Goal: Task Accomplishment & Management: Manage account settings

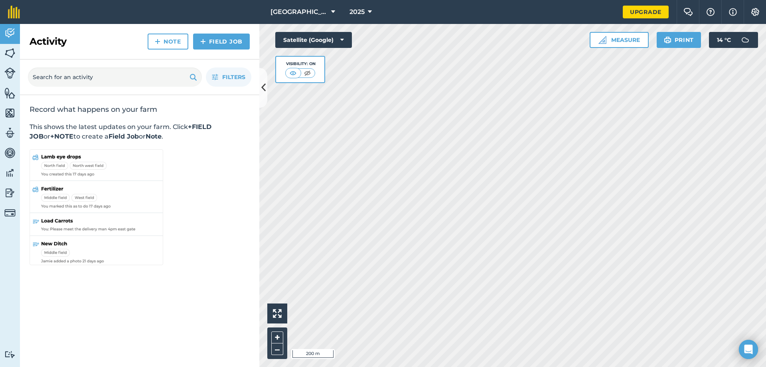
click at [467, 0] on html "[GEOGRAPHIC_DATA] 2025 Upgrade Farm Chat Help Info Settings Map printing is not…" at bounding box center [383, 183] width 766 height 367
click at [581, 366] on html "[GEOGRAPHIC_DATA] 2025 Upgrade Farm Chat Help Info Settings Map printing is not…" at bounding box center [383, 183] width 766 height 367
click at [236, 239] on div "Activity Fields Livestock Features Maps Team Vehicles Data Reporting Billing Tu…" at bounding box center [383, 195] width 766 height 343
click at [603, 42] on img at bounding box center [602, 40] width 8 height 8
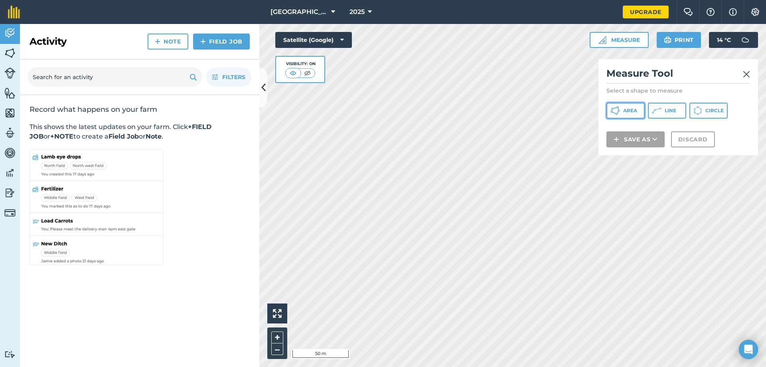
click at [632, 113] on span "Area" at bounding box center [630, 110] width 14 height 6
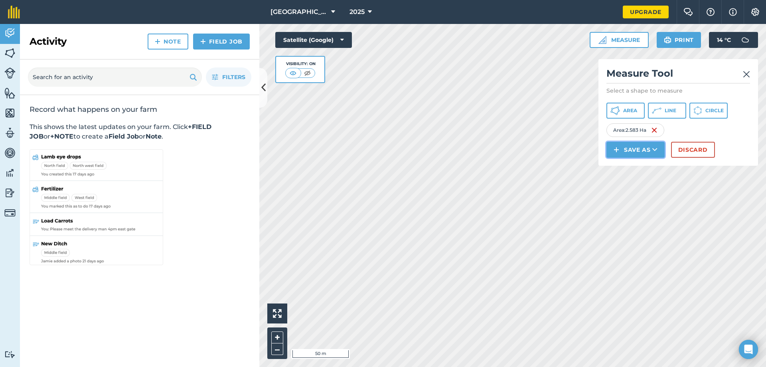
click at [646, 154] on button "Save as" at bounding box center [635, 150] width 58 height 16
click at [641, 169] on link "Field" at bounding box center [636, 168] width 56 height 18
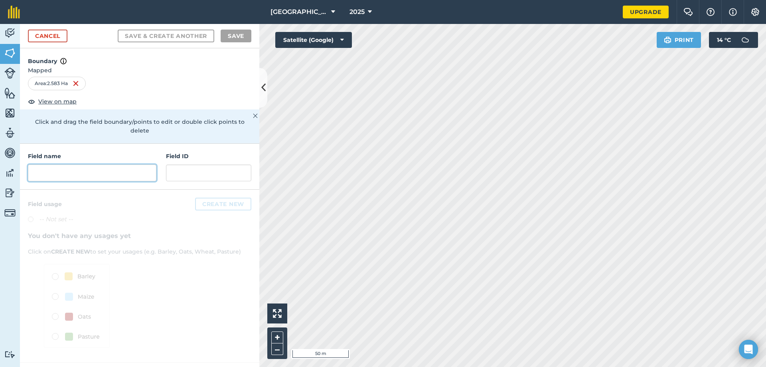
click at [103, 165] on input "text" at bounding box center [92, 172] width 128 height 17
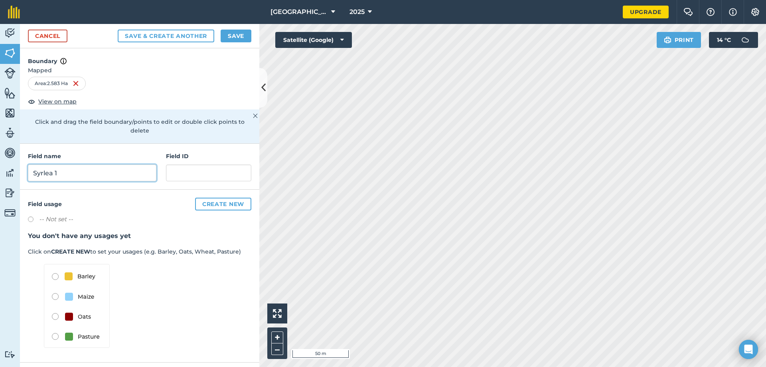
type input "Syrlea 1"
click at [219, 35] on div "Save & Create Another Save" at bounding box center [185, 36] width 134 height 13
click at [244, 36] on button "Save" at bounding box center [236, 36] width 31 height 13
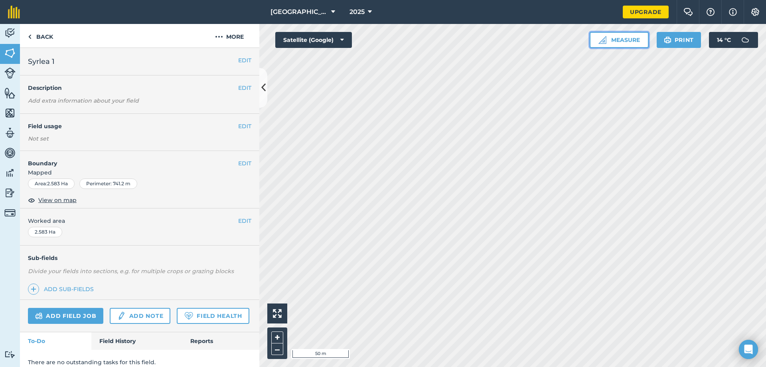
click at [630, 38] on button "Measure" at bounding box center [619, 40] width 59 height 16
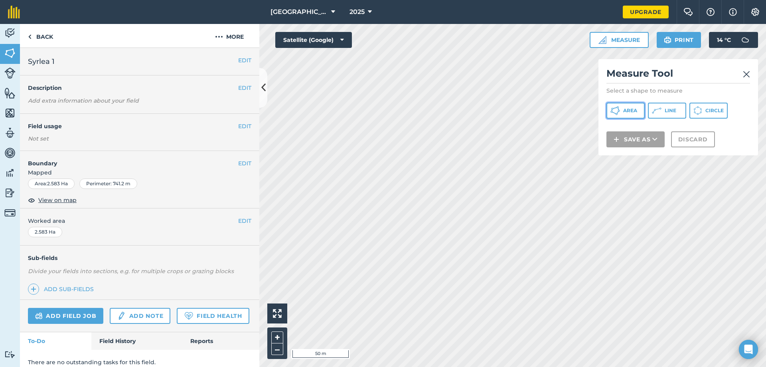
click at [636, 114] on button "Area" at bounding box center [625, 111] width 38 height 16
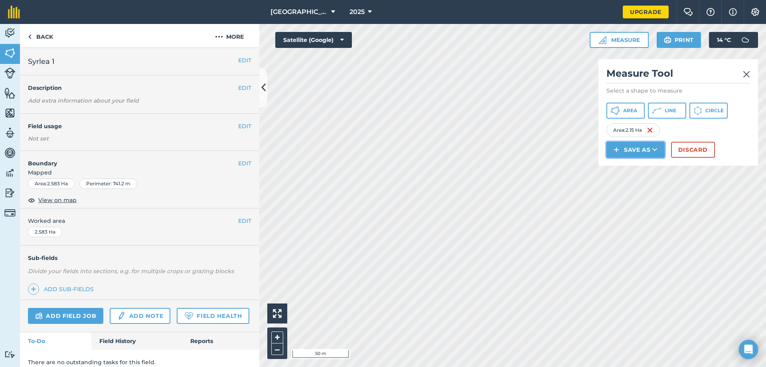
click at [633, 147] on button "Save as" at bounding box center [635, 150] width 58 height 16
click at [638, 169] on link "Field" at bounding box center [636, 168] width 56 height 18
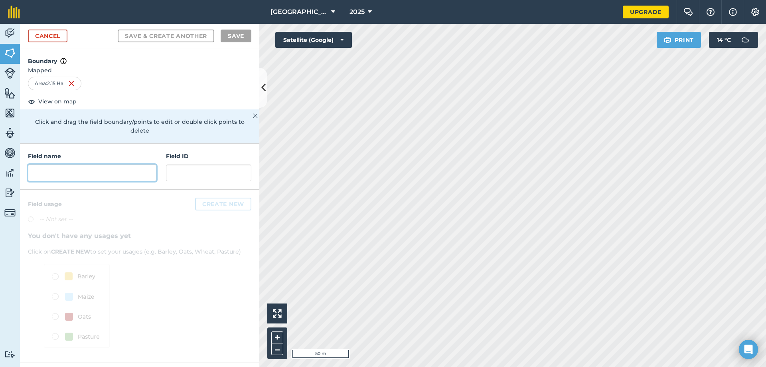
click at [106, 166] on input "text" at bounding box center [92, 172] width 128 height 17
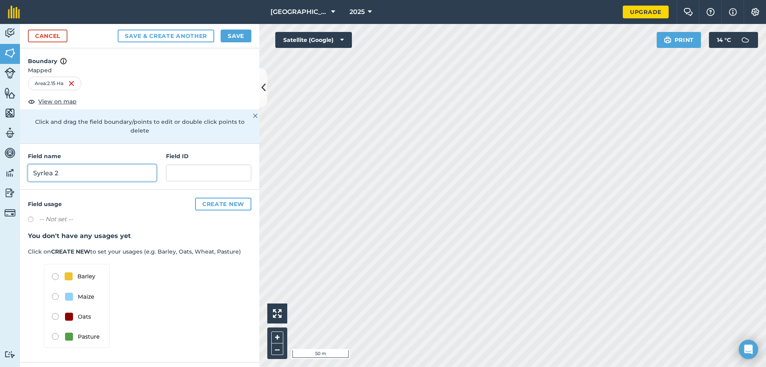
type input "Syrlea 2"
click at [223, 38] on button "Save" at bounding box center [236, 36] width 31 height 13
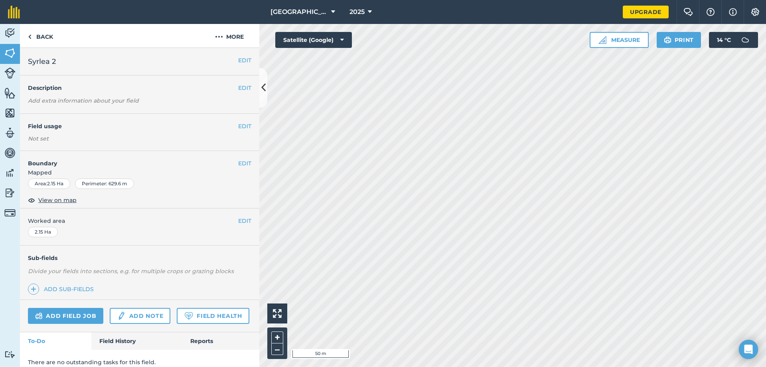
click at [32, 130] on div "Activity Fields Livestock Features Maps Team Vehicles Data Reporting Billing Tu…" at bounding box center [383, 195] width 766 height 343
click at [633, 38] on button "Measure" at bounding box center [619, 40] width 59 height 16
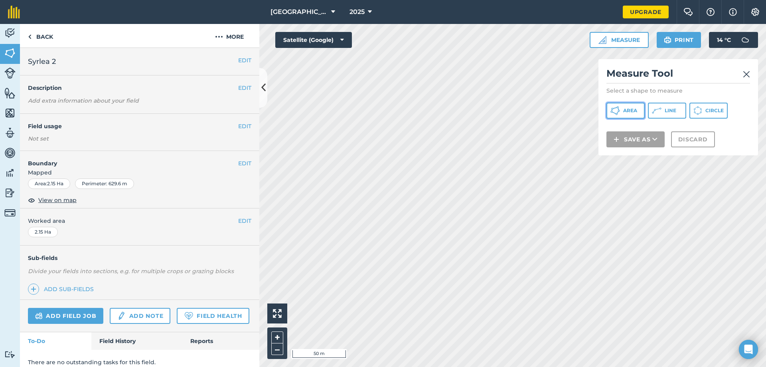
click at [636, 107] on span "Area" at bounding box center [630, 110] width 14 height 6
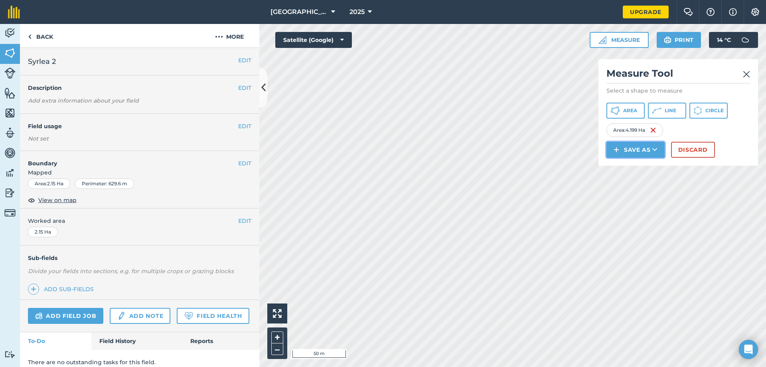
click at [626, 150] on button "Save as" at bounding box center [635, 150] width 58 height 16
click at [631, 167] on link "Field" at bounding box center [636, 168] width 56 height 18
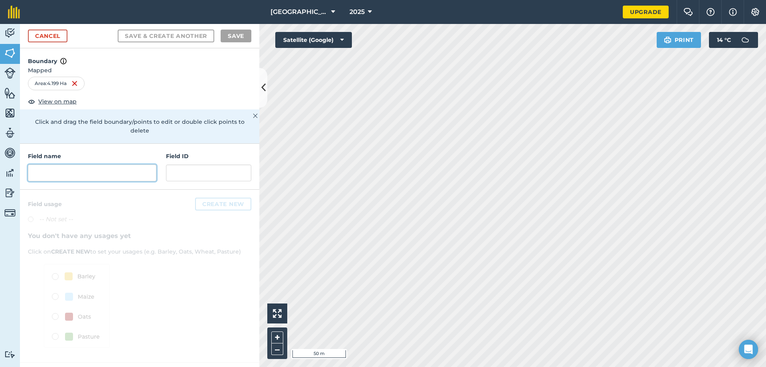
click at [61, 166] on input "text" at bounding box center [92, 172] width 128 height 17
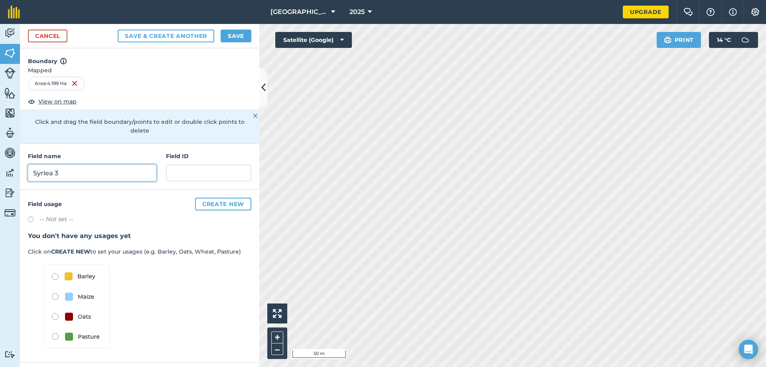
type input "Syrlea 3"
click at [234, 34] on button "Save" at bounding box center [236, 36] width 31 height 13
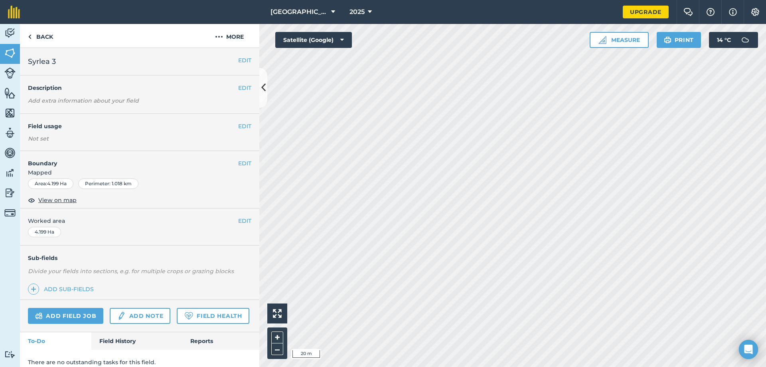
click at [223, 201] on div "Activity Fields Livestock Features Maps Team Vehicles Data Reporting Billing Tu…" at bounding box center [383, 195] width 766 height 343
click at [139, 91] on div "Activity Fields Livestock Features Maps Team Vehicles Data Reporting Billing Tu…" at bounding box center [383, 195] width 766 height 343
click at [119, 105] on div "Activity Fields Livestock Features Maps Team Vehicles Data Reporting Billing Tu…" at bounding box center [383, 195] width 766 height 343
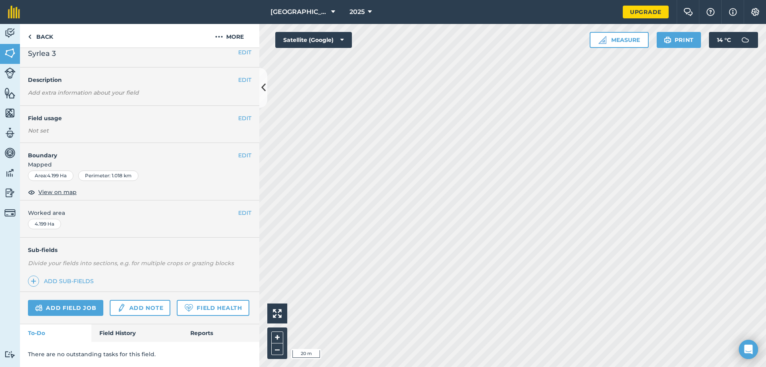
scroll to position [30, 0]
click at [627, 40] on button "Measure" at bounding box center [619, 40] width 59 height 16
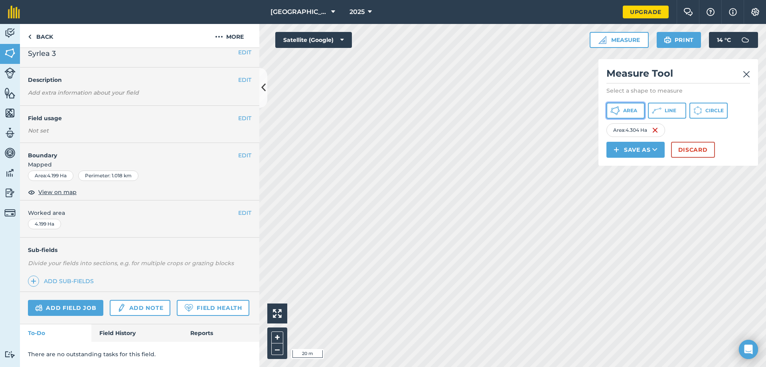
click at [636, 111] on span "Area" at bounding box center [630, 110] width 14 height 6
drag, startPoint x: 606, startPoint y: 141, endPoint x: 625, endPoint y: 150, distance: 20.9
click at [625, 150] on button "Save as" at bounding box center [635, 150] width 58 height 16
click at [633, 165] on link "Field" at bounding box center [636, 168] width 56 height 18
click at [623, 144] on button "Save as" at bounding box center [635, 150] width 58 height 16
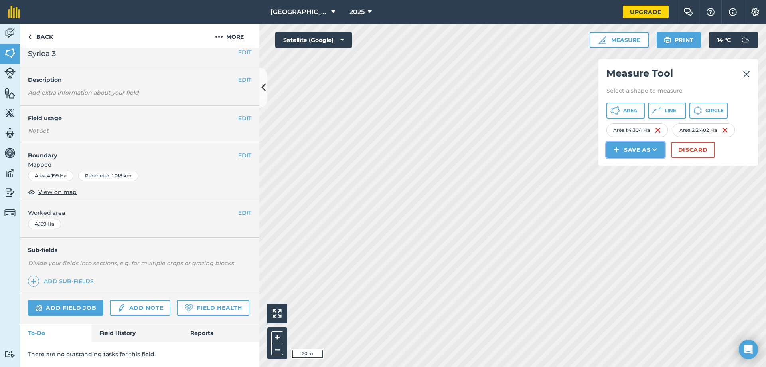
click at [654, 149] on icon at bounding box center [654, 150] width 5 height 8
click at [649, 186] on link "Feature" at bounding box center [636, 186] width 56 height 18
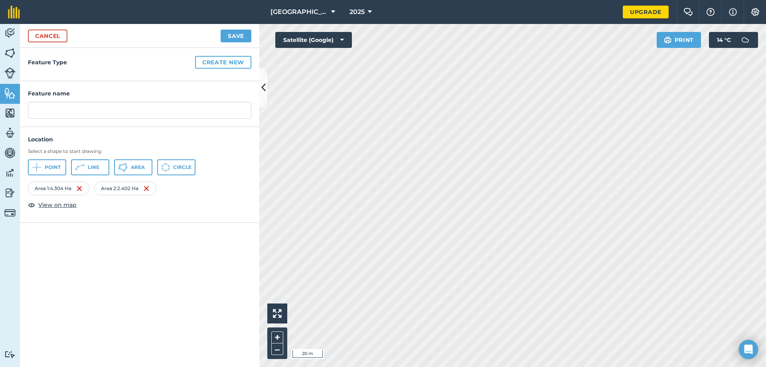
drag, startPoint x: 253, startPoint y: 186, endPoint x: 51, endPoint y: 69, distance: 234.0
click at [51, 69] on div "Feature Type Create new" at bounding box center [139, 64] width 239 height 33
click at [89, 109] on input "text" at bounding box center [139, 110] width 223 height 17
type input "Drummond"
click at [229, 34] on button "Save" at bounding box center [236, 36] width 31 height 13
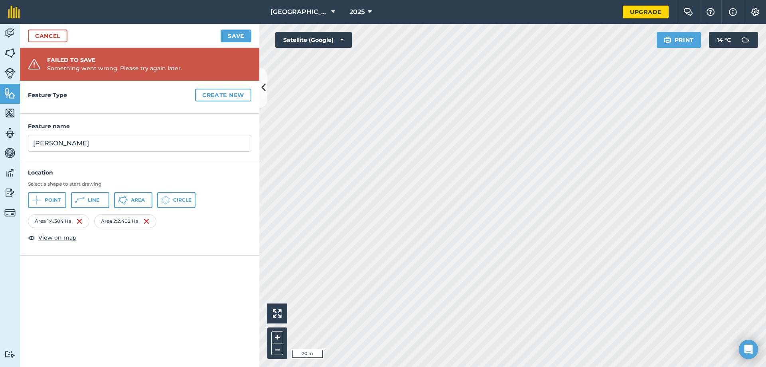
click at [122, 157] on div "Feature name Drummond" at bounding box center [139, 137] width 239 height 46
drag, startPoint x: 681, startPoint y: 45, endPoint x: 51, endPoint y: 32, distance: 630.5
click at [51, 32] on link "Cancel" at bounding box center [47, 36] width 39 height 13
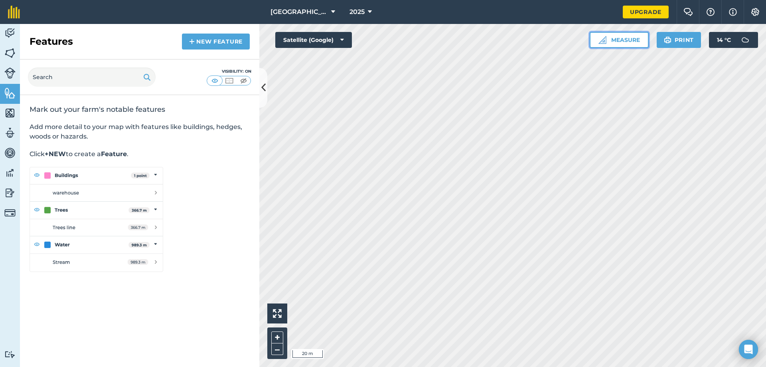
click at [597, 39] on button "Measure" at bounding box center [619, 40] width 59 height 16
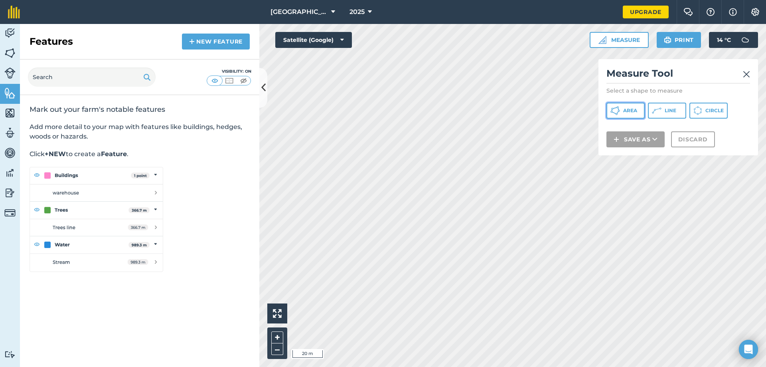
click at [636, 115] on button "Area" at bounding box center [625, 111] width 38 height 16
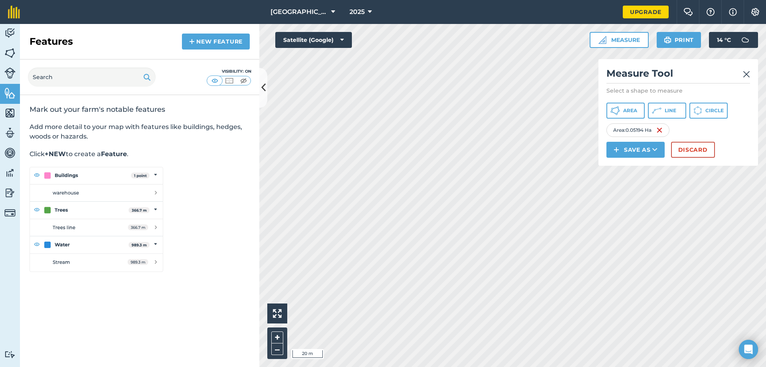
drag, startPoint x: 602, startPoint y: 200, endPoint x: 746, endPoint y: 75, distance: 190.6
click at [746, 75] on img at bounding box center [746, 74] width 7 height 10
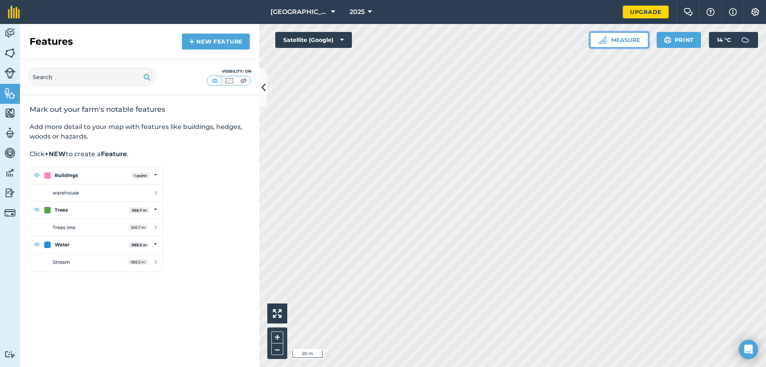
click at [619, 47] on button "Measure" at bounding box center [619, 40] width 59 height 16
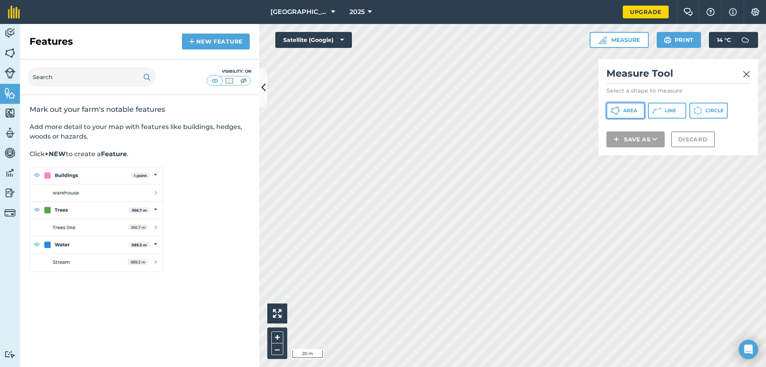
drag, startPoint x: 633, startPoint y: 111, endPoint x: 602, endPoint y: 110, distance: 31.1
click at [632, 111] on span "Area" at bounding box center [630, 110] width 14 height 6
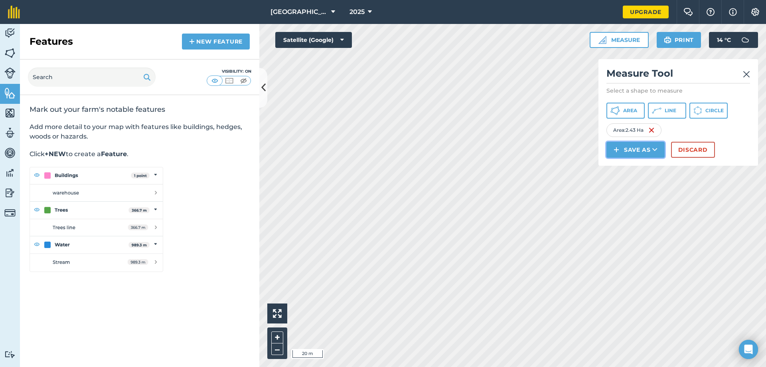
click at [636, 152] on button "Save as" at bounding box center [635, 150] width 58 height 16
click at [638, 168] on link "Field" at bounding box center [636, 168] width 56 height 18
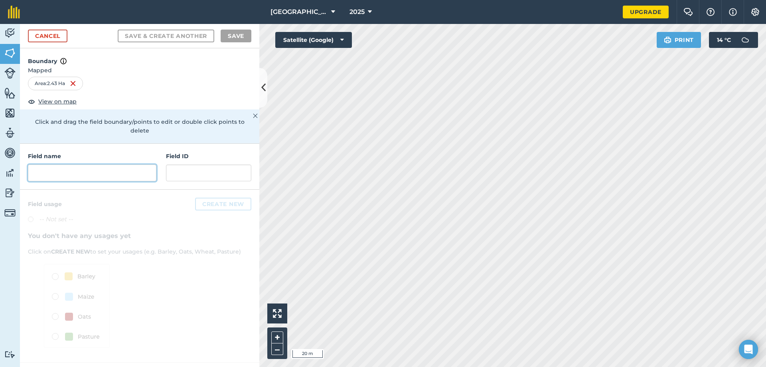
click at [66, 168] on input "text" at bounding box center [92, 172] width 128 height 17
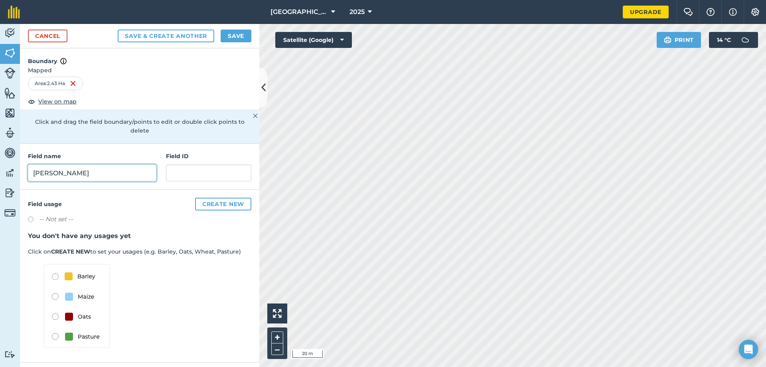
type input "Drummond"
click at [241, 39] on button "Save" at bounding box center [236, 36] width 31 height 13
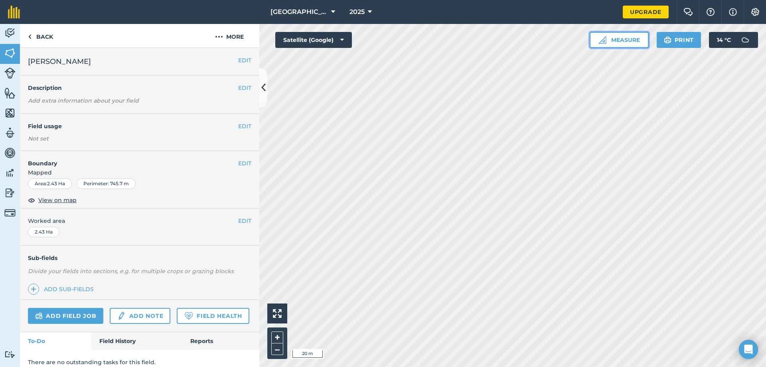
click at [617, 39] on button "Measure" at bounding box center [619, 40] width 59 height 16
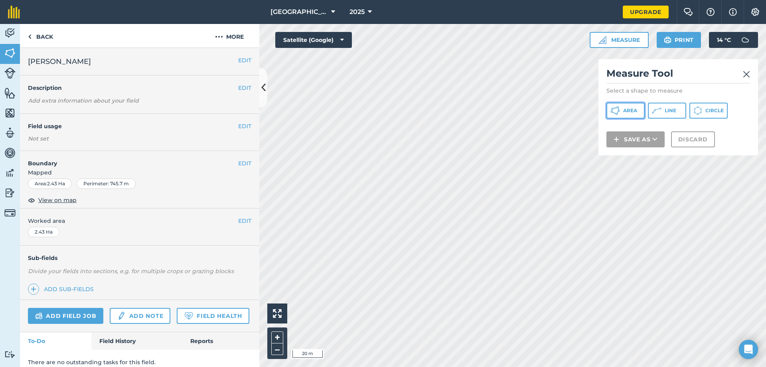
click at [637, 114] on button "Area" at bounding box center [625, 111] width 38 height 16
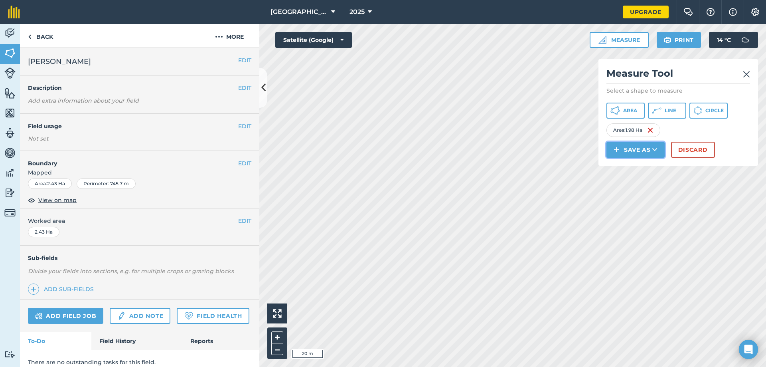
drag, startPoint x: 529, startPoint y: 164, endPoint x: 640, endPoint y: 149, distance: 112.2
click at [640, 149] on button "Save as" at bounding box center [635, 150] width 58 height 16
click at [632, 170] on link "Field" at bounding box center [636, 168] width 56 height 18
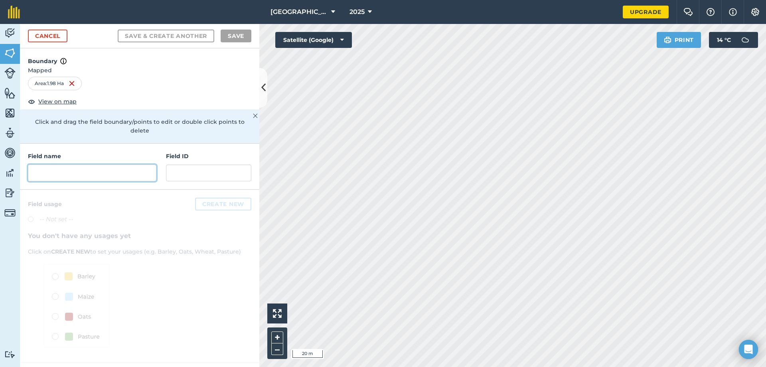
click at [114, 164] on input "text" at bounding box center [92, 172] width 128 height 17
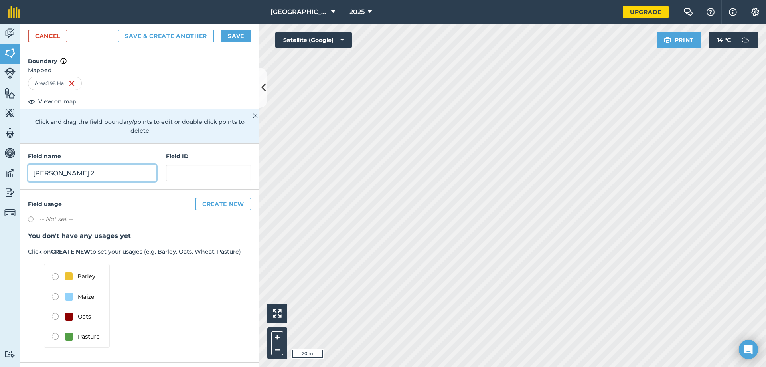
type input "Drummond 2"
click at [246, 34] on button "Save" at bounding box center [236, 36] width 31 height 13
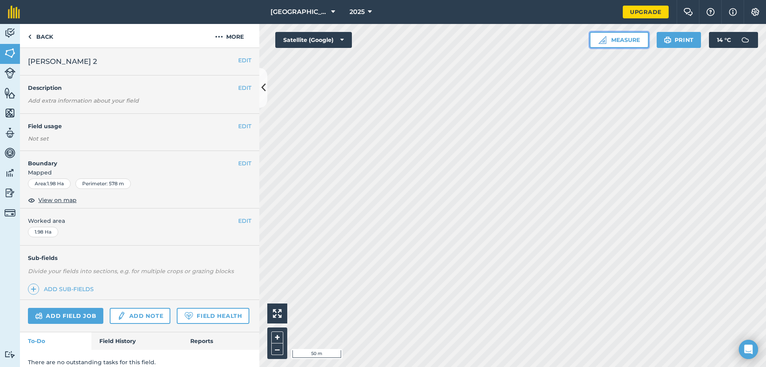
click at [642, 38] on button "Measure" at bounding box center [619, 40] width 59 height 16
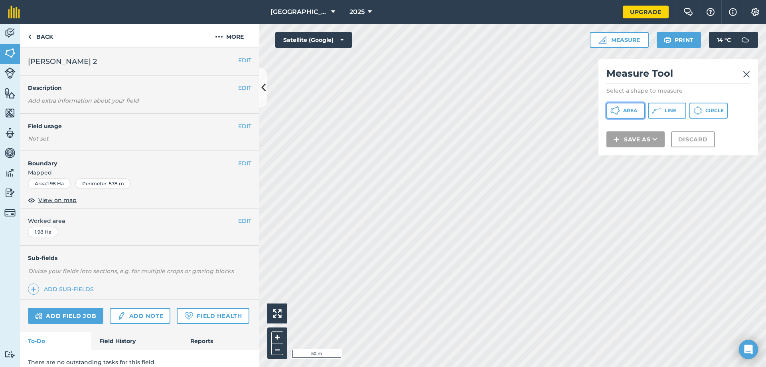
click at [640, 114] on button "Area" at bounding box center [625, 111] width 38 height 16
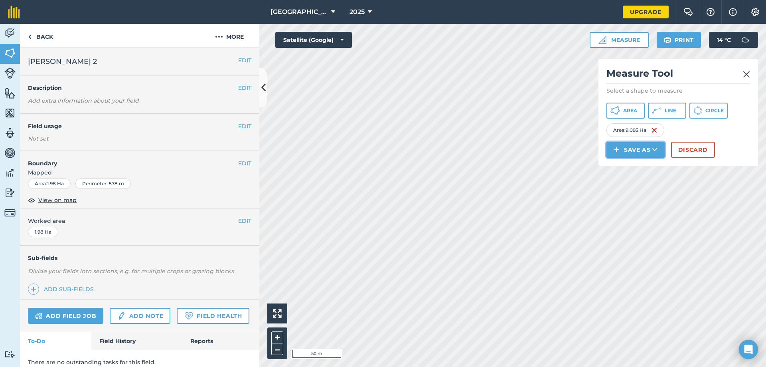
click at [636, 151] on button "Save as" at bounding box center [635, 150] width 58 height 16
click at [635, 169] on link "Field" at bounding box center [636, 168] width 56 height 18
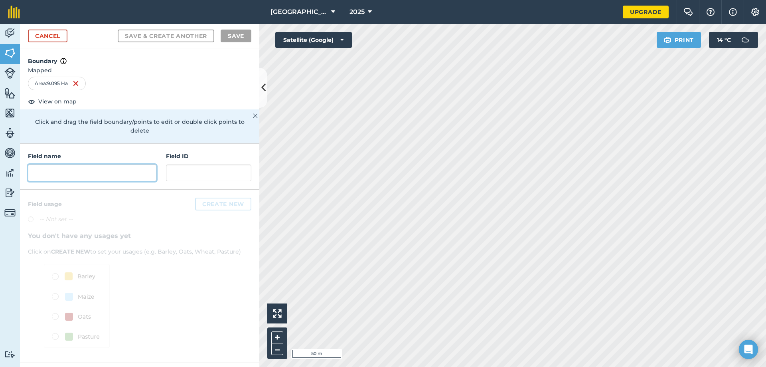
click at [48, 168] on input "text" at bounding box center [92, 172] width 128 height 17
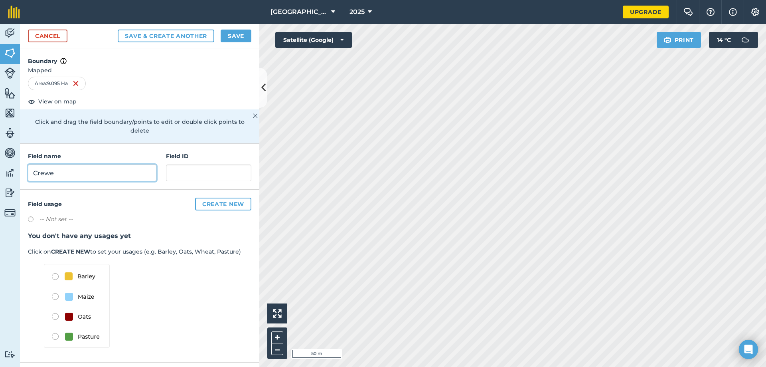
type input "Crewe"
click at [241, 34] on button "Save" at bounding box center [236, 36] width 31 height 13
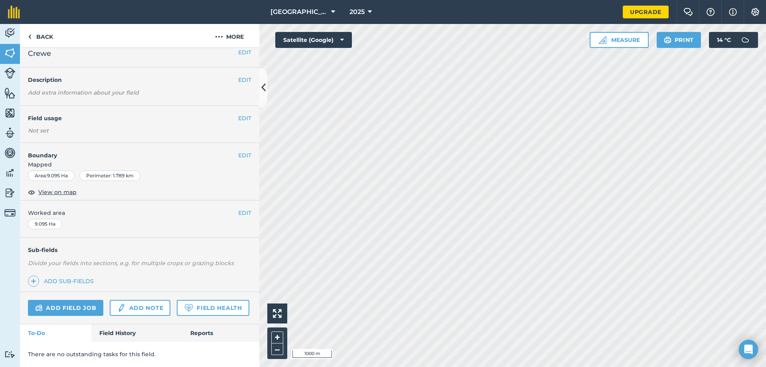
scroll to position [30, 0]
drag, startPoint x: 93, startPoint y: 109, endPoint x: 101, endPoint y: 192, distance: 83.0
click at [101, 192] on div "EDIT Crewe EDIT Description Add extra information about your field EDIT Field u…" at bounding box center [139, 207] width 239 height 319
click at [115, 200] on div "EDIT Worked area 9.095 Ha" at bounding box center [139, 218] width 239 height 37
drag, startPoint x: 115, startPoint y: 208, endPoint x: 159, endPoint y: 187, distance: 48.4
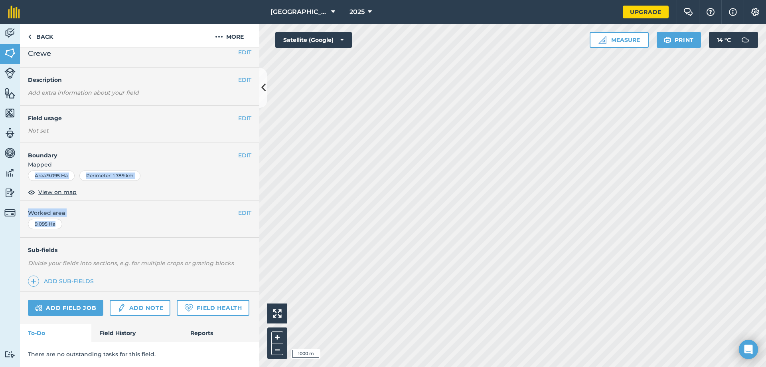
click at [124, 145] on div "EDIT Crewe EDIT Description Add extra information about your field EDIT Field u…" at bounding box center [139, 207] width 239 height 319
click at [168, 208] on span "Worked area" at bounding box center [139, 212] width 223 height 9
click at [69, 300] on link "Add field job" at bounding box center [65, 308] width 75 height 16
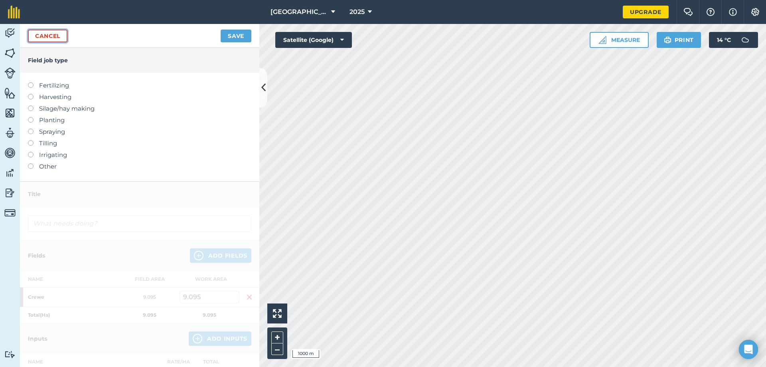
click at [57, 38] on link "Cancel" at bounding box center [47, 36] width 39 height 13
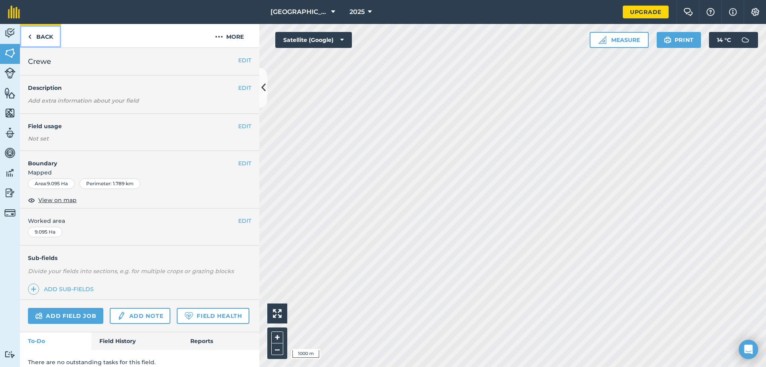
click at [32, 38] on link "Back" at bounding box center [40, 36] width 41 height 24
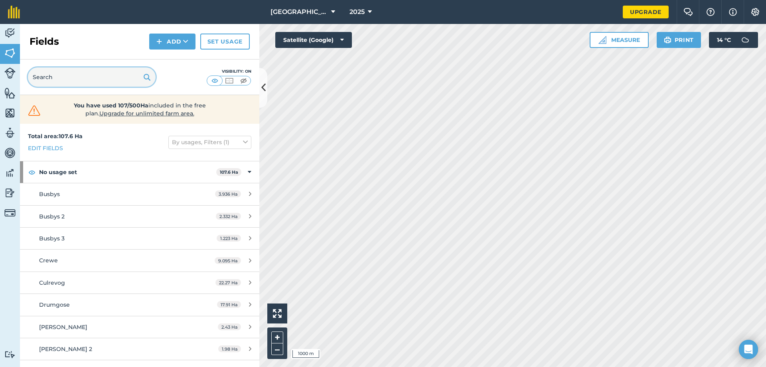
click at [60, 79] on input "text" at bounding box center [92, 76] width 128 height 19
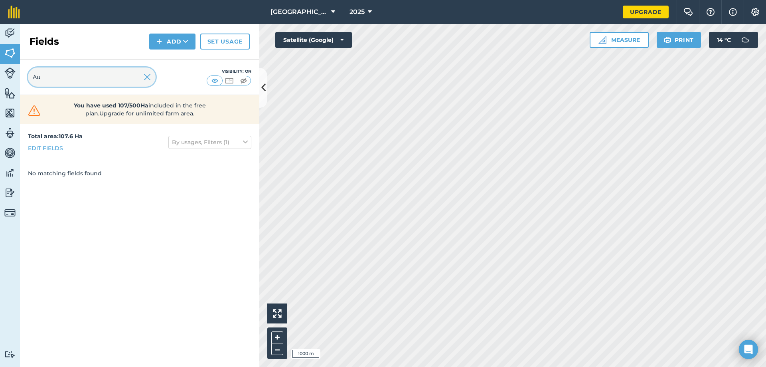
type input "A"
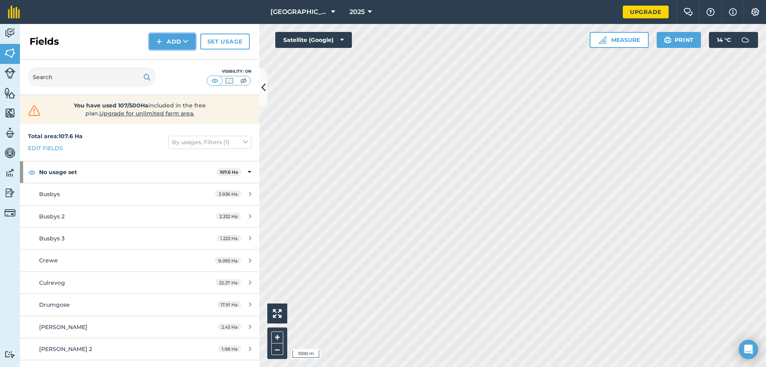
click at [154, 41] on button "Add" at bounding box center [172, 42] width 46 height 16
click at [170, 56] on link "Draw" at bounding box center [172, 60] width 44 height 18
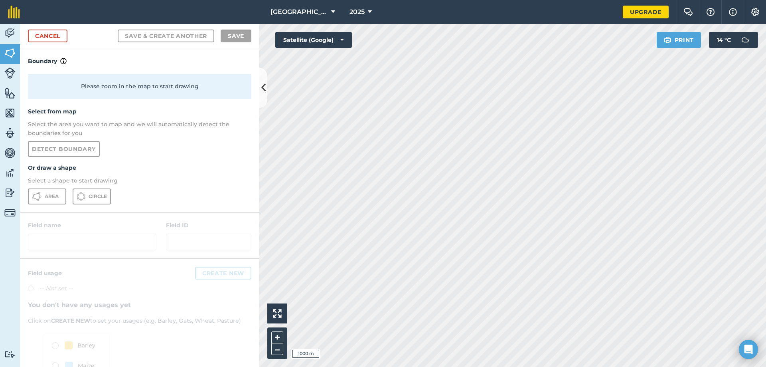
drag, startPoint x: 110, startPoint y: 241, endPoint x: 112, endPoint y: 235, distance: 6.3
click at [111, 241] on div at bounding box center [139, 235] width 239 height 45
drag, startPoint x: 113, startPoint y: 234, endPoint x: 126, endPoint y: 215, distance: 23.6
click at [114, 232] on div at bounding box center [139, 235] width 239 height 45
click at [57, 35] on link "Cancel" at bounding box center [47, 36] width 39 height 13
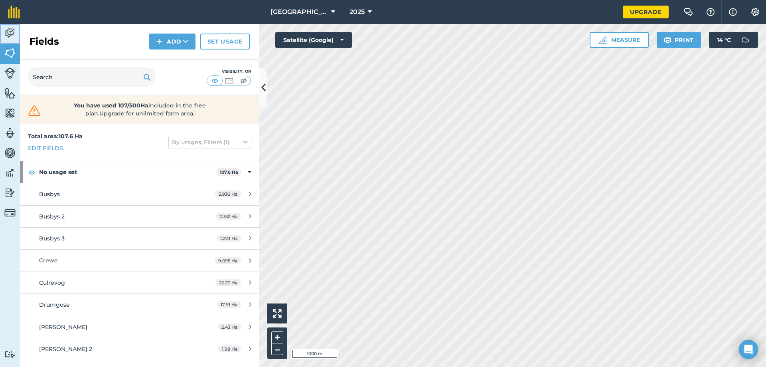
click at [15, 33] on img at bounding box center [9, 33] width 11 height 12
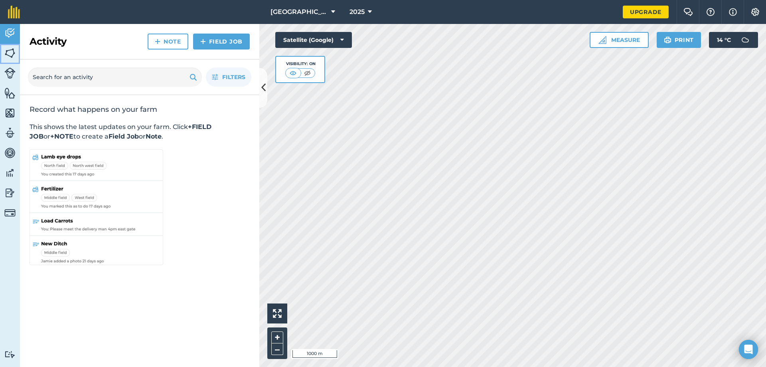
click at [13, 54] on img at bounding box center [9, 53] width 11 height 12
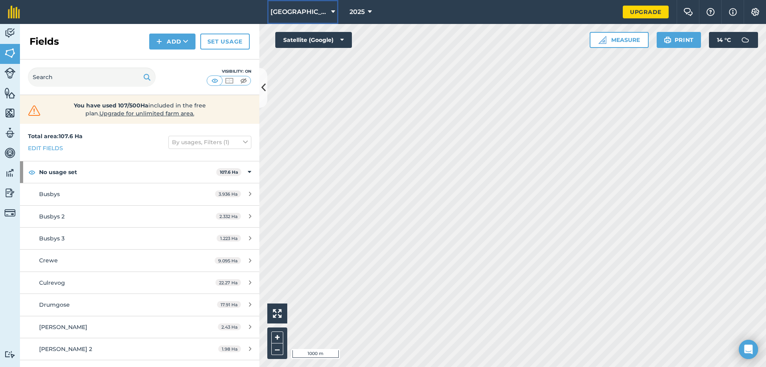
click at [324, 13] on span "Springwell Farm" at bounding box center [298, 12] width 57 height 10
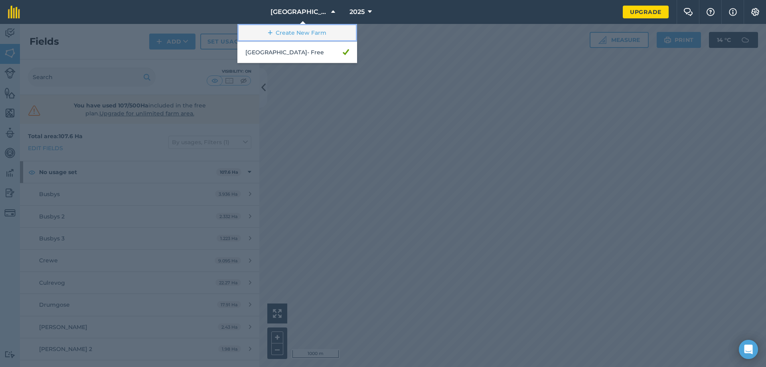
click at [324, 28] on link "Create New Farm" at bounding box center [297, 33] width 120 height 18
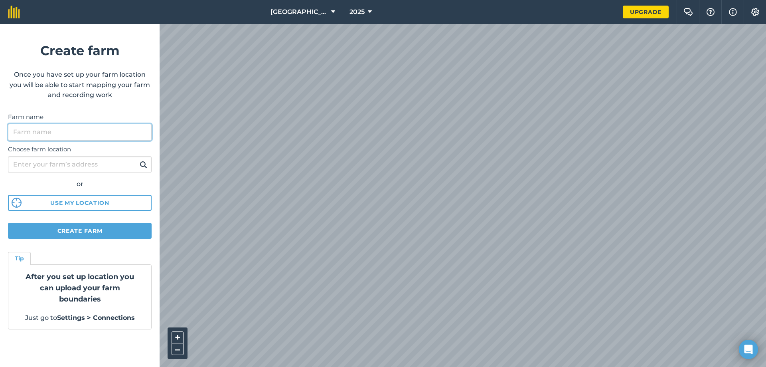
click at [73, 132] on input "Farm name" at bounding box center [80, 132] width 144 height 17
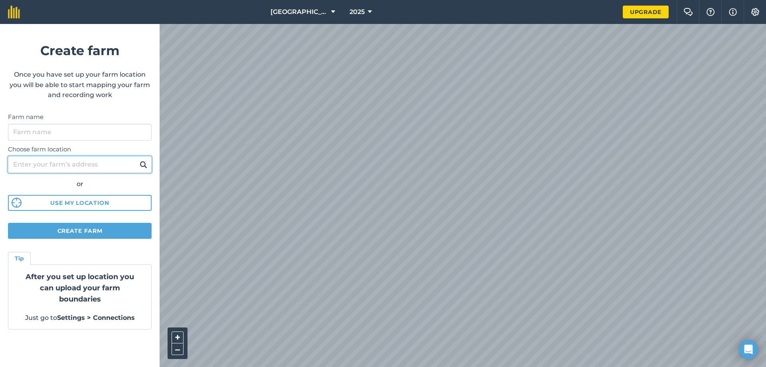
click at [109, 169] on input "Choose farm location" at bounding box center [80, 164] width 144 height 17
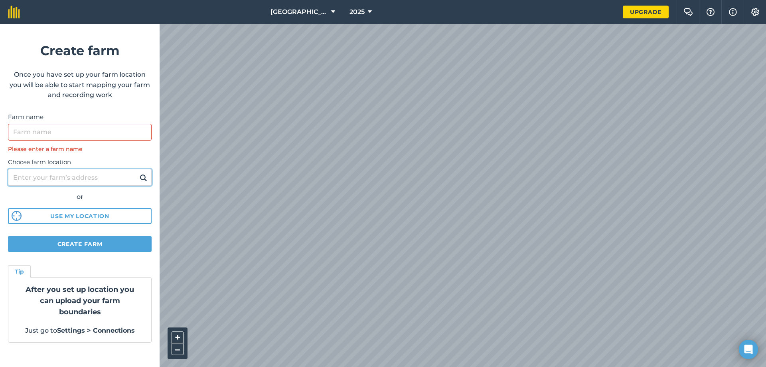
click at [81, 177] on input "Choose farm location" at bounding box center [80, 177] width 144 height 17
type input "Auchnacloy"
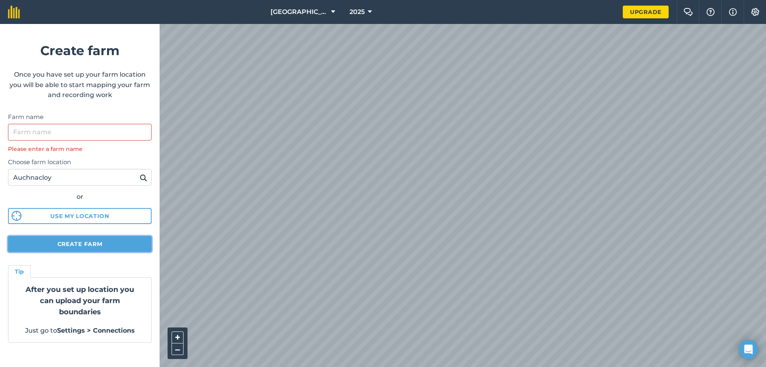
click at [100, 243] on button "Create farm" at bounding box center [80, 244] width 144 height 16
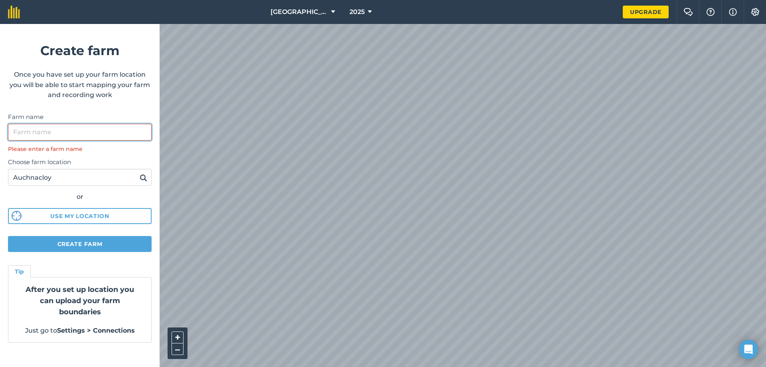
click at [75, 132] on input "Farm name" at bounding box center [80, 132] width 144 height 17
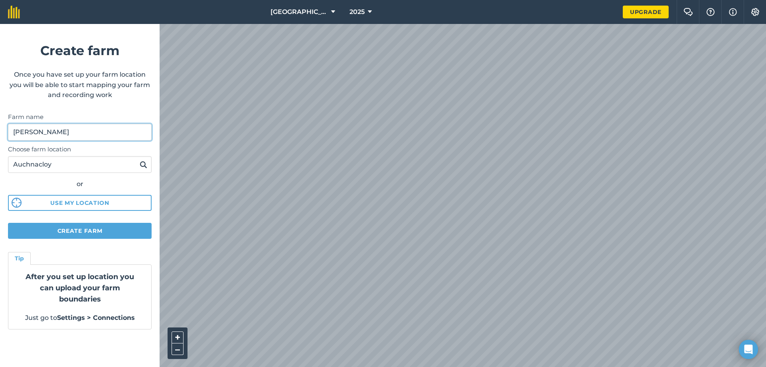
type input "Crilly"
click at [117, 226] on button "Create farm" at bounding box center [80, 231] width 144 height 16
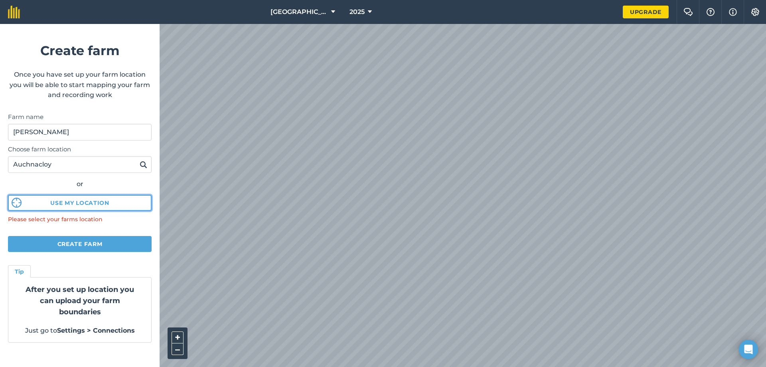
click at [101, 203] on button "Use my location" at bounding box center [80, 203] width 144 height 16
click at [142, 165] on img at bounding box center [144, 165] width 8 height 10
click at [141, 166] on img at bounding box center [144, 165] width 8 height 10
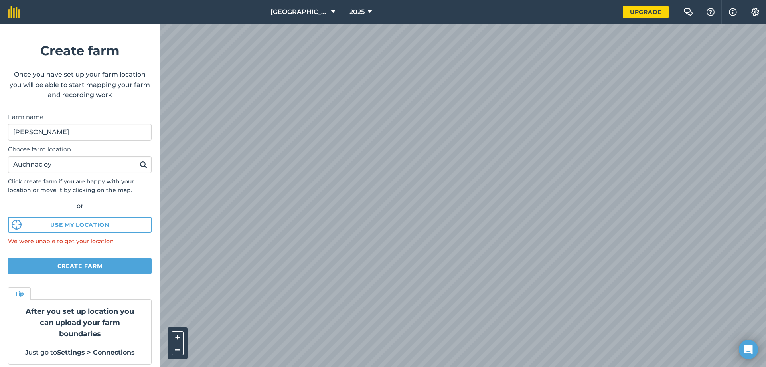
click at [83, 24] on div "Springwell Farm 2025 Upgrade Farm Chat Help Info Settings Create farm Once you …" at bounding box center [383, 12] width 766 height 24
click at [306, 22] on div "Springwell Farm 2025 Upgrade Farm Chat Help Info Settings Create farm Once you …" at bounding box center [383, 12] width 766 height 24
click at [319, 17] on div "Springwell Farm 2025 Upgrade Farm Chat Help Info Settings Create farm Once you …" at bounding box center [383, 12] width 766 height 24
click at [241, 0] on html "Springwell Farm 2025 Upgrade Farm Chat Help Info Settings Create farm Once you …" at bounding box center [383, 183] width 766 height 367
click at [682, 366] on html "Springwell Farm 2025 Upgrade Farm Chat Help Info Settings Create farm Once you …" at bounding box center [383, 183] width 766 height 367
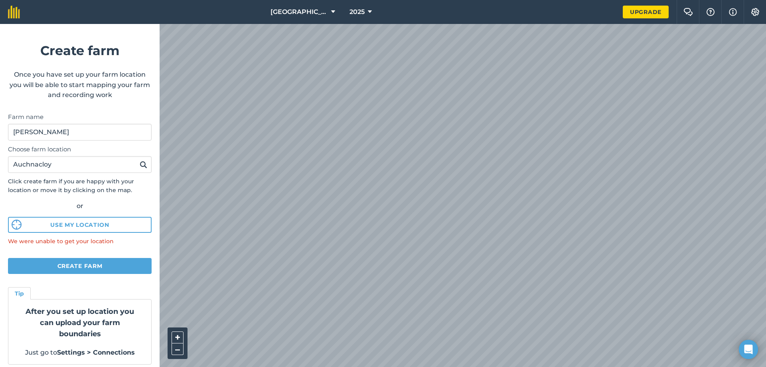
click at [618, 366] on html "Springwell Farm 2025 Upgrade Farm Chat Help Info Settings Create farm Once you …" at bounding box center [383, 183] width 766 height 367
click at [748, 350] on body "Springwell Farm 2025 Upgrade Farm Chat Help Info Settings Create farm Once you …" at bounding box center [383, 183] width 766 height 367
click at [391, 133] on body "Springwell Farm 2025 Upgrade Farm Chat Help Info Settings Create farm Once you …" at bounding box center [383, 183] width 766 height 367
drag, startPoint x: 748, startPoint y: 349, endPoint x: 197, endPoint y: 14, distance: 645.2
click at [197, 14] on div "Springwell Farm 2025 Upgrade Farm Chat Help Info Settings Create farm Once you …" at bounding box center [383, 12] width 766 height 24
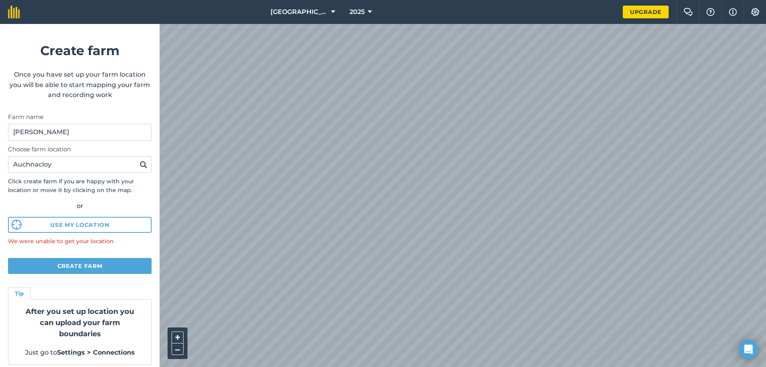
click at [371, 8] on div "Springwell Farm 2025 Upgrade Farm Chat Help Info Settings Create farm Once you …" at bounding box center [383, 12] width 766 height 24
click at [103, 258] on button "Create farm" at bounding box center [80, 266] width 144 height 16
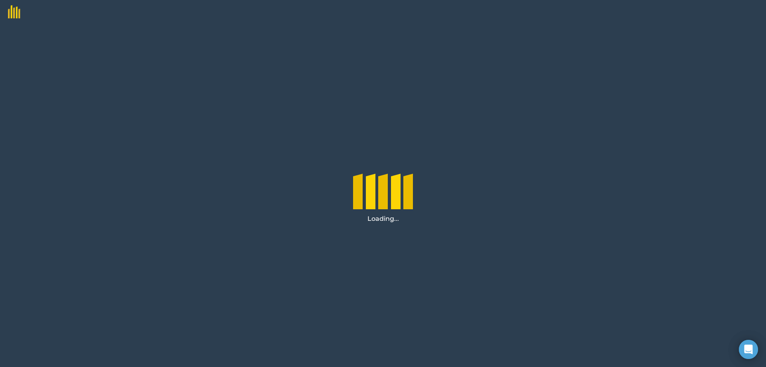
click at [108, 260] on div "Loading..." at bounding box center [383, 195] width 766 height 343
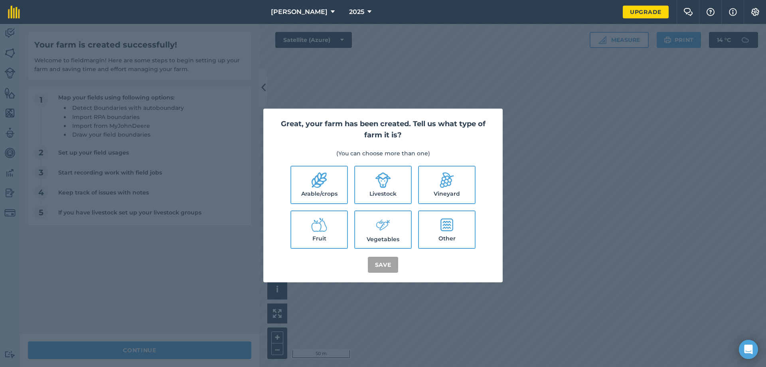
drag, startPoint x: 377, startPoint y: 187, endPoint x: 374, endPoint y: 193, distance: 6.6
click at [379, 187] on icon at bounding box center [383, 180] width 16 height 16
checkbox input "true"
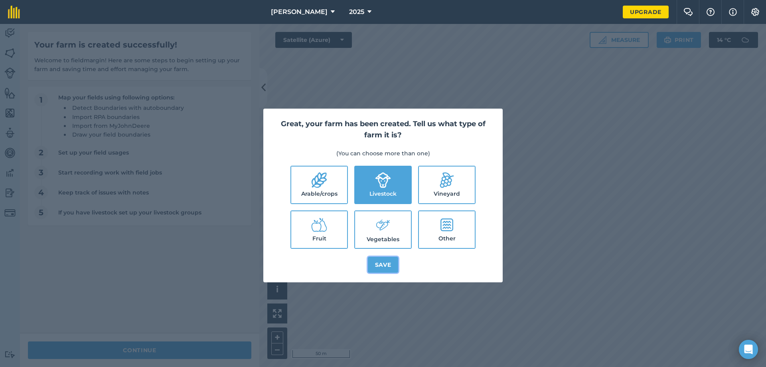
click at [381, 266] on button "Save" at bounding box center [383, 265] width 31 height 16
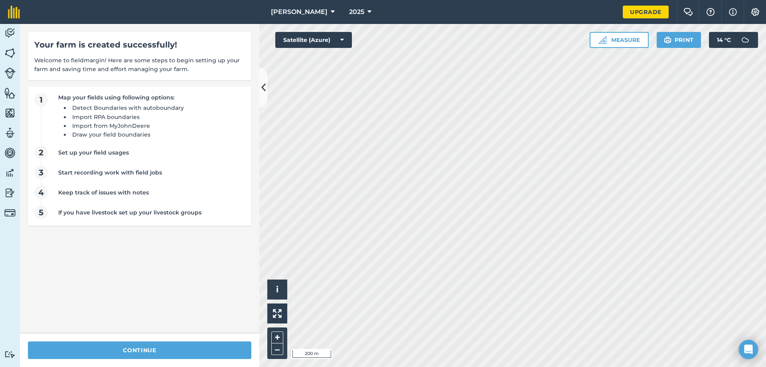
click at [221, 55] on div "Activity Fields Livestock Features Maps Team Vehicles Data Reporting Billing Tu…" at bounding box center [383, 195] width 766 height 343
click at [242, 66] on div "Activity Fields Livestock Features Maps Team Vehicles Data Reporting Billing Tu…" at bounding box center [383, 195] width 766 height 343
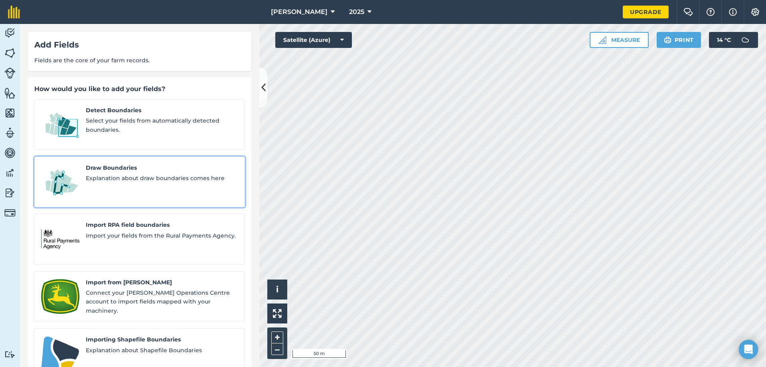
click at [169, 174] on span "Explanation about draw boundaries comes here" at bounding box center [162, 178] width 152 height 9
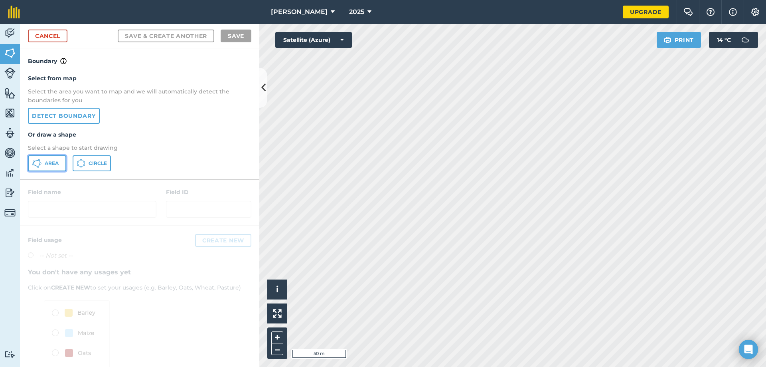
click at [51, 166] on span "Area" at bounding box center [52, 163] width 14 height 6
click at [44, 164] on button "Area" at bounding box center [47, 163] width 38 height 16
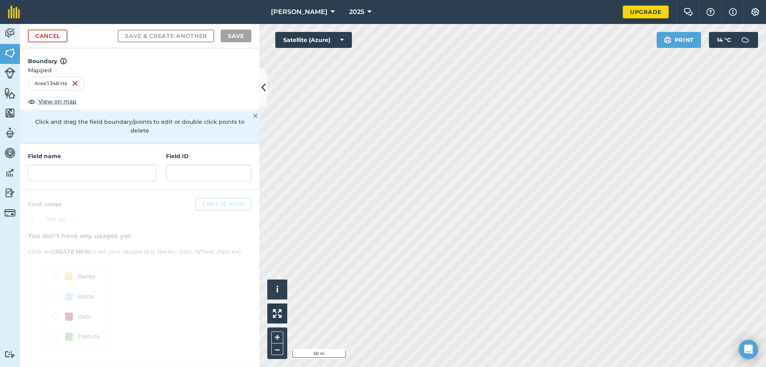
click at [402, 366] on html "Crilly 2025 Upgrade Farm Chat Help Info Settings Map printing is not available …" at bounding box center [383, 183] width 766 height 367
click at [134, 168] on input "text" at bounding box center [92, 172] width 128 height 17
type input "c"
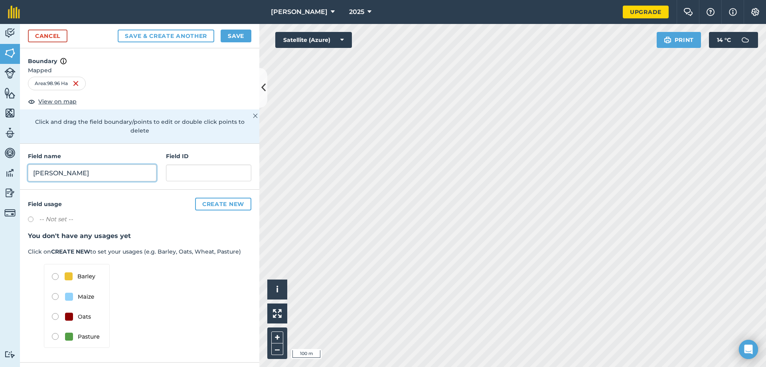
type input "Crilly"
click at [227, 34] on button "Save" at bounding box center [236, 36] width 31 height 13
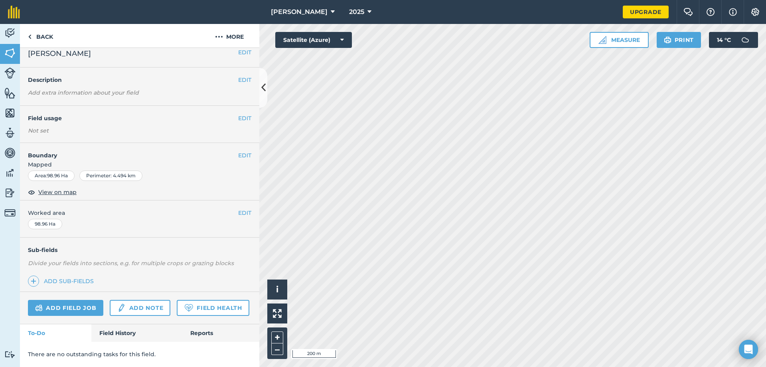
scroll to position [30, 0]
click at [45, 30] on link "Back" at bounding box center [40, 36] width 41 height 24
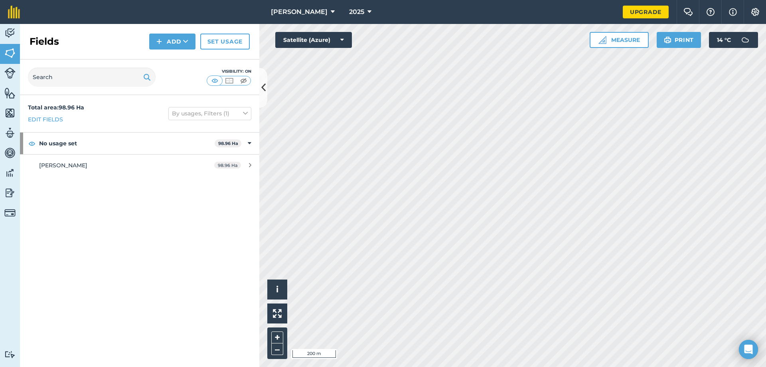
click at [46, 39] on h2 "Fields" at bounding box center [45, 41] width 30 height 13
click at [68, 166] on div "Crilly" at bounding box center [114, 165] width 150 height 9
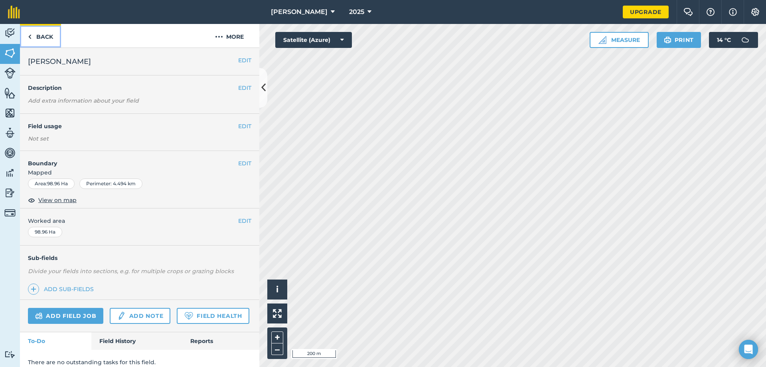
click at [26, 35] on link "Back" at bounding box center [40, 36] width 41 height 24
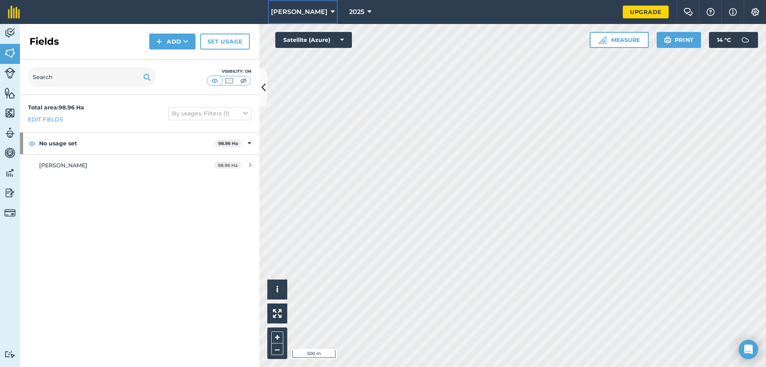
click at [298, 14] on span "Crilly" at bounding box center [299, 12] width 57 height 10
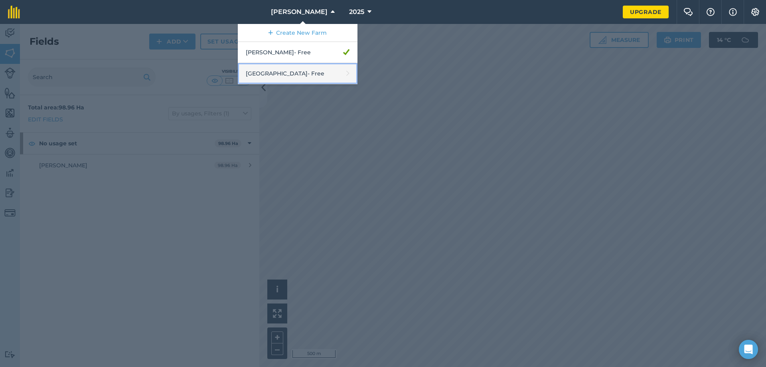
click at [306, 66] on link "Springwell Farm - Free" at bounding box center [298, 73] width 120 height 21
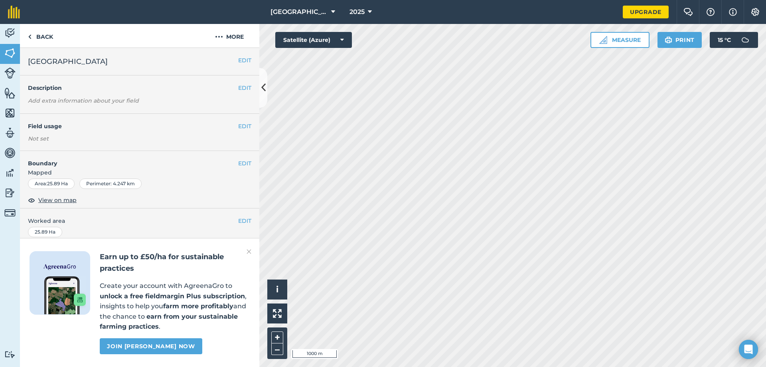
click at [243, 249] on div "Earn up to £50/ha for sustainable practices Create your account with AgreenaGro…" at bounding box center [139, 302] width 239 height 129
click at [246, 253] on h2 "Earn up to £50/ha for sustainable practices" at bounding box center [175, 262] width 150 height 23
click at [250, 249] on img at bounding box center [249, 252] width 5 height 10
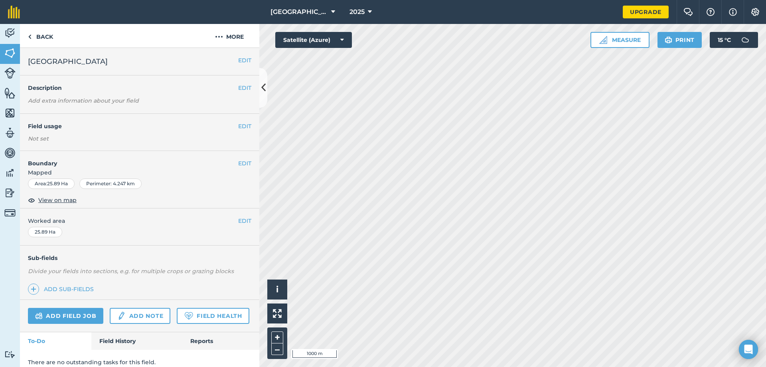
click at [103, 104] on em "Add extra information about your field" at bounding box center [83, 100] width 111 height 7
click at [238, 85] on button "EDIT" at bounding box center [244, 87] width 13 height 9
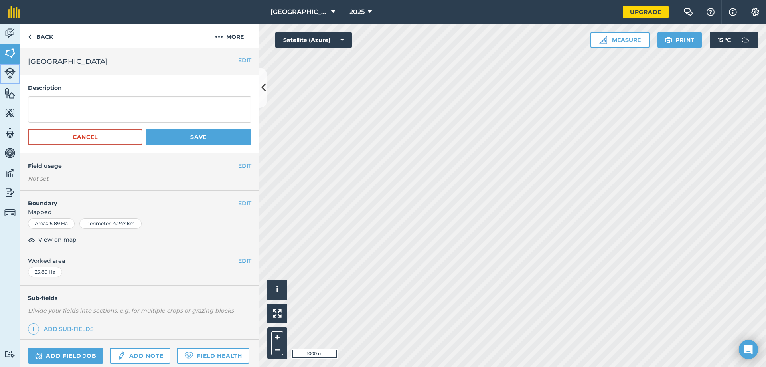
click at [7, 74] on img at bounding box center [9, 72] width 11 height 11
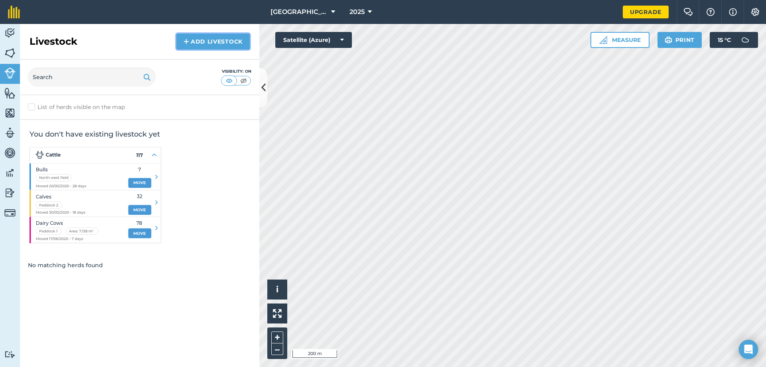
click at [203, 41] on link "Add Livestock" at bounding box center [212, 42] width 73 height 16
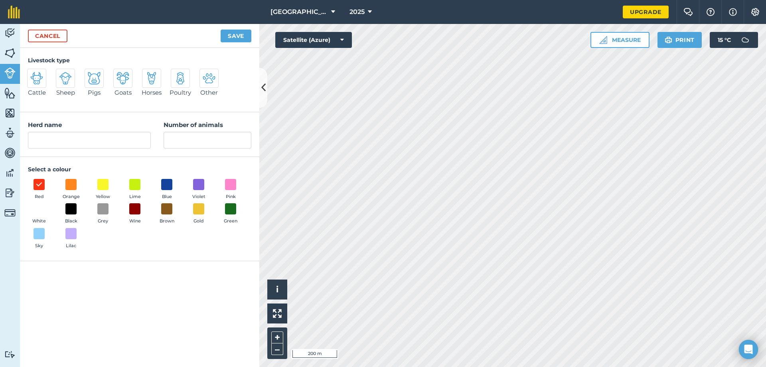
click at [182, 85] on img at bounding box center [180, 78] width 13 height 13
click at [177, 74] on input "Poultry" at bounding box center [174, 71] width 5 height 5
radio input "true"
type input "Poultry"
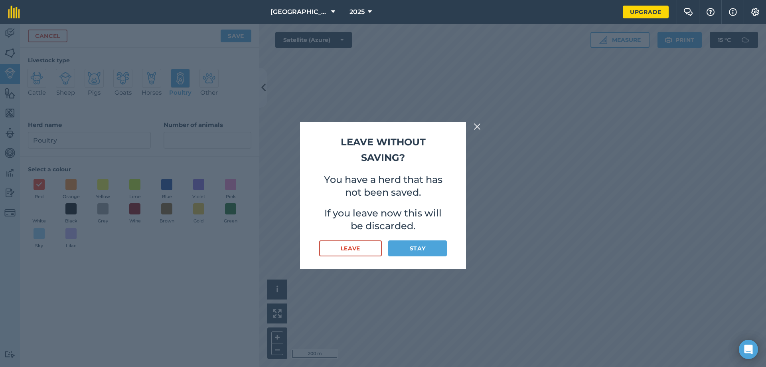
click at [454, 222] on div "Leave without saving? You have a herd that has not been saved. If you leave now…" at bounding box center [383, 195] width 166 height 147
click at [479, 126] on img at bounding box center [477, 127] width 7 height 10
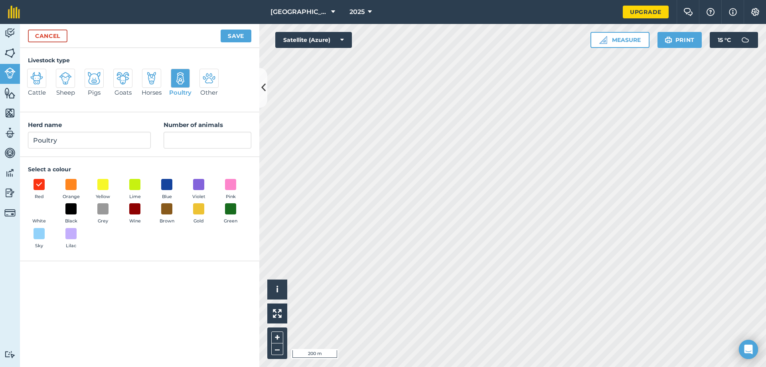
click at [33, 81] on img at bounding box center [36, 78] width 13 height 13
click at [33, 74] on input "Cattle" at bounding box center [30, 71] width 5 height 5
radio input "true"
type input "Cattle"
click at [201, 145] on input "Number of animals" at bounding box center [208, 140] width 88 height 17
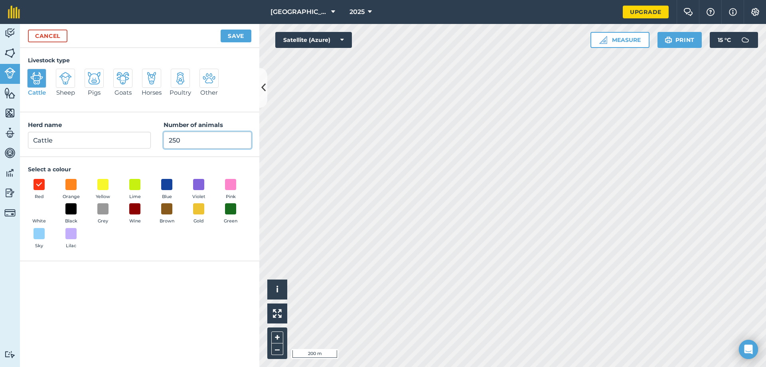
type input "250"
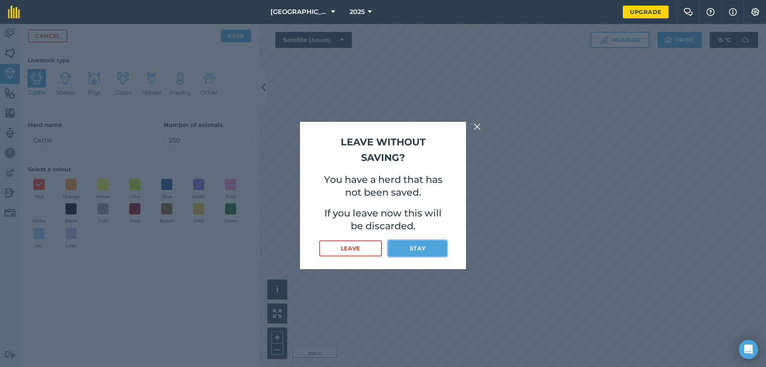
click at [414, 244] on button "Stay" at bounding box center [417, 248] width 59 height 16
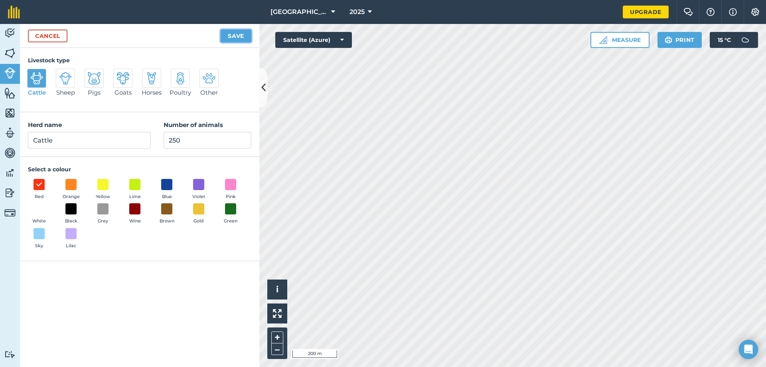
click at [237, 34] on button "Save" at bounding box center [236, 36] width 31 height 13
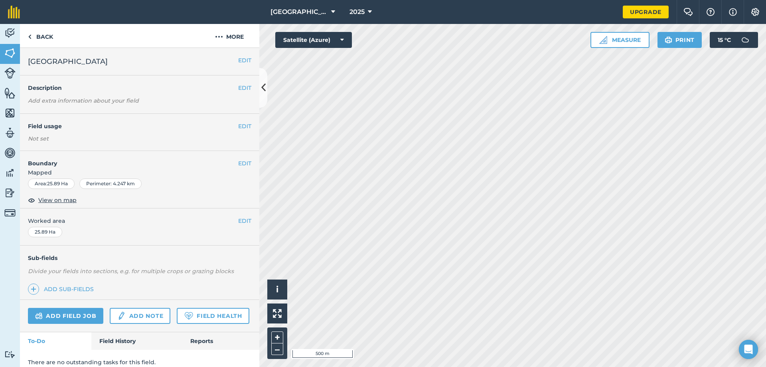
click at [87, 61] on span "Springwell Farm" at bounding box center [68, 61] width 80 height 11
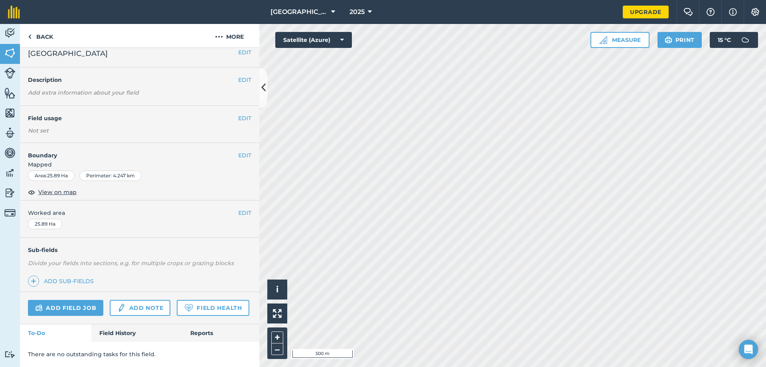
scroll to position [30, 0]
click at [14, 74] on img at bounding box center [9, 72] width 11 height 11
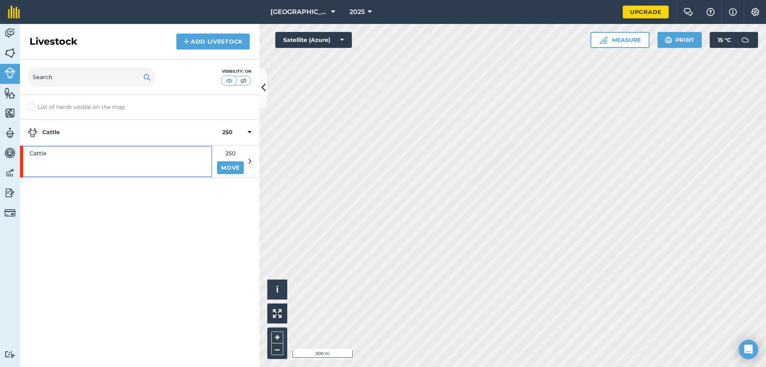
click at [184, 165] on div "Cattle" at bounding box center [116, 161] width 192 height 31
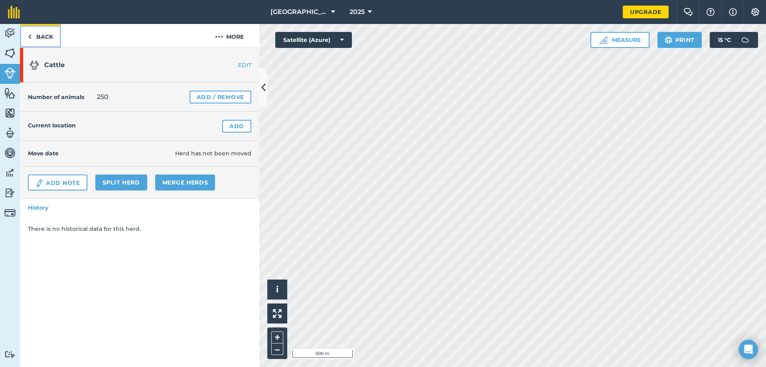
click at [27, 40] on link "Back" at bounding box center [40, 36] width 41 height 24
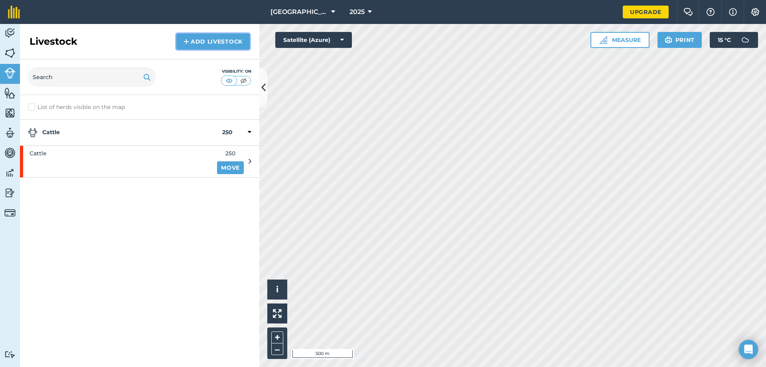
click at [206, 41] on link "Add Livestock" at bounding box center [212, 42] width 73 height 16
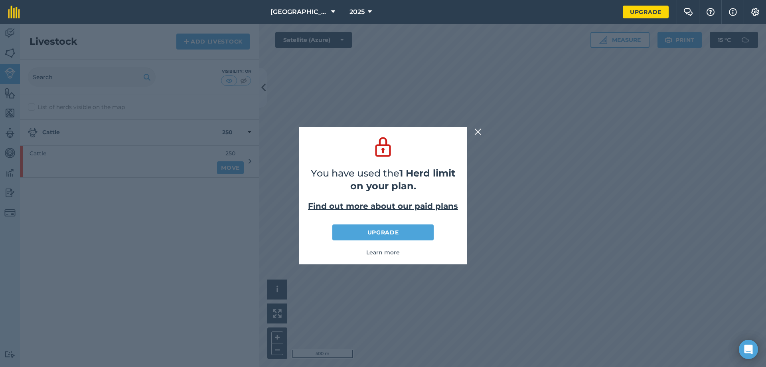
click at [474, 134] on img at bounding box center [477, 132] width 7 height 10
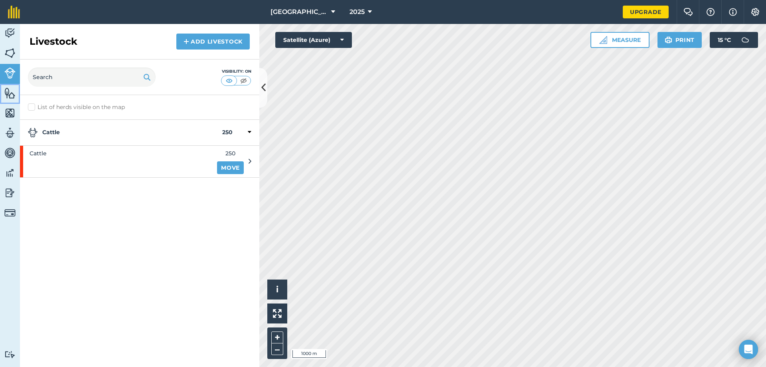
click at [16, 92] on link "Features" at bounding box center [10, 94] width 20 height 20
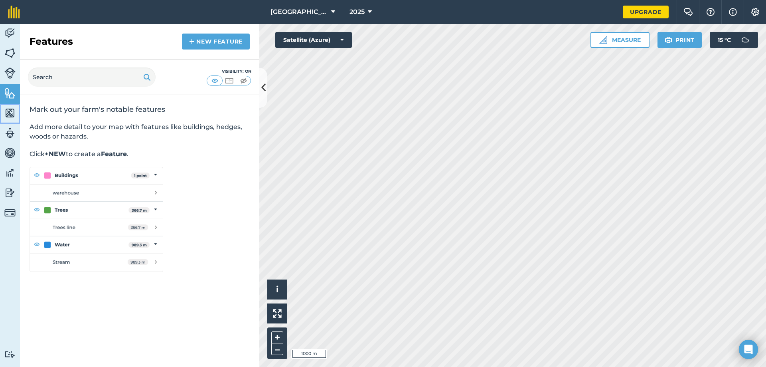
click at [8, 118] on link "Maps" at bounding box center [10, 114] width 20 height 20
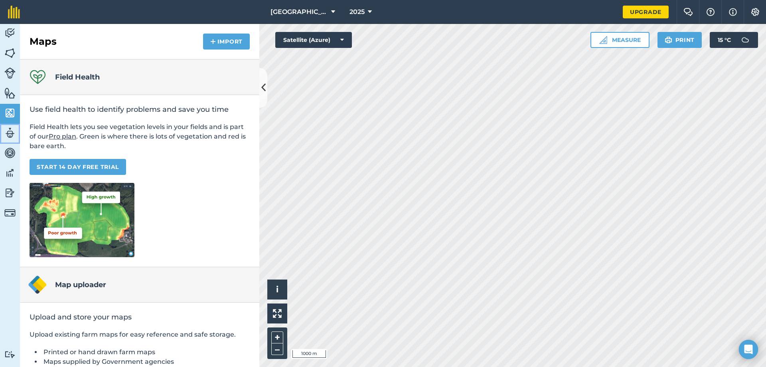
click at [8, 128] on img at bounding box center [9, 133] width 11 height 12
select select "MEMBER"
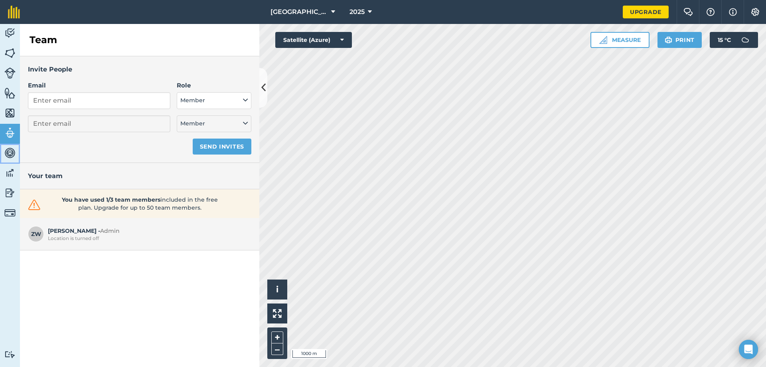
click at [11, 149] on img at bounding box center [9, 153] width 11 height 12
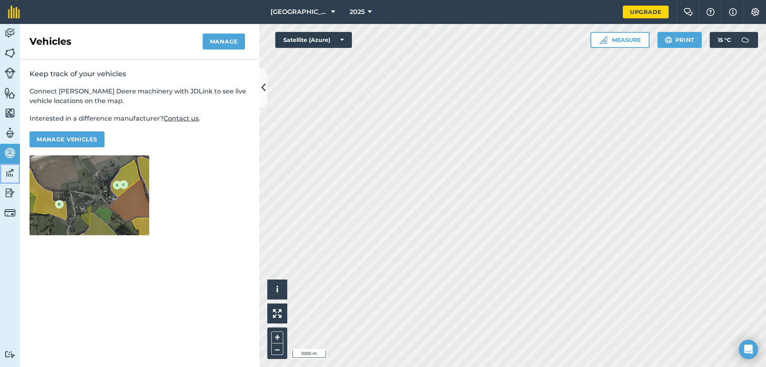
click at [11, 174] on img at bounding box center [9, 173] width 11 height 12
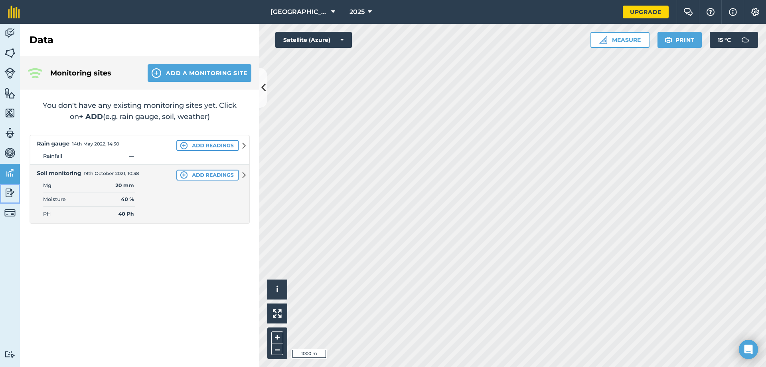
click at [12, 193] on img at bounding box center [9, 193] width 11 height 12
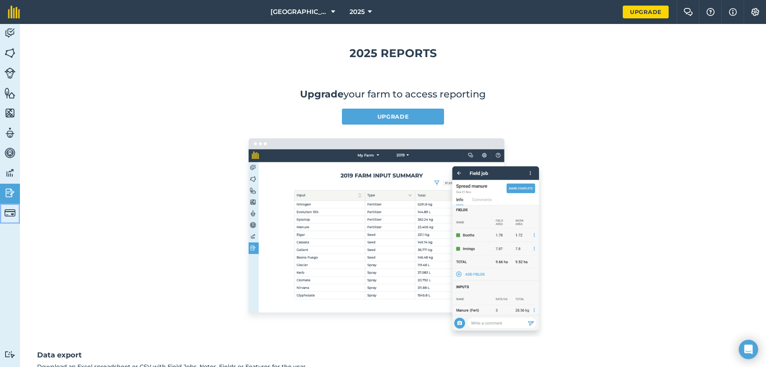
click at [11, 209] on img at bounding box center [9, 212] width 11 height 11
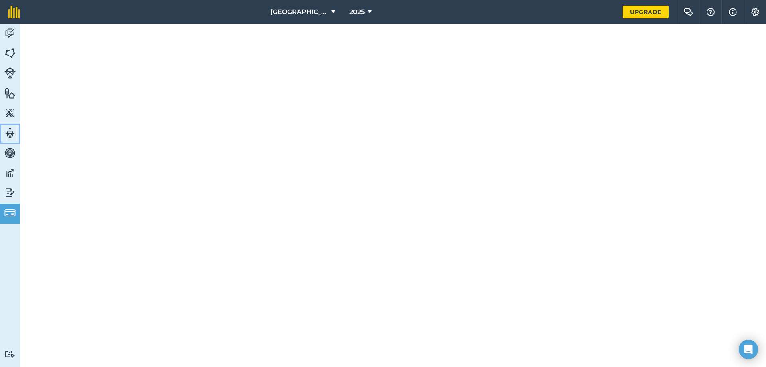
click at [2, 130] on link "Team" at bounding box center [10, 134] width 20 height 20
select select "MEMBER"
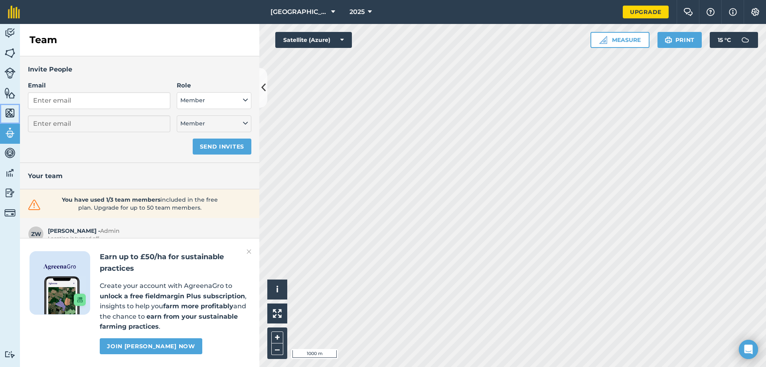
click at [14, 114] on img at bounding box center [9, 113] width 11 height 12
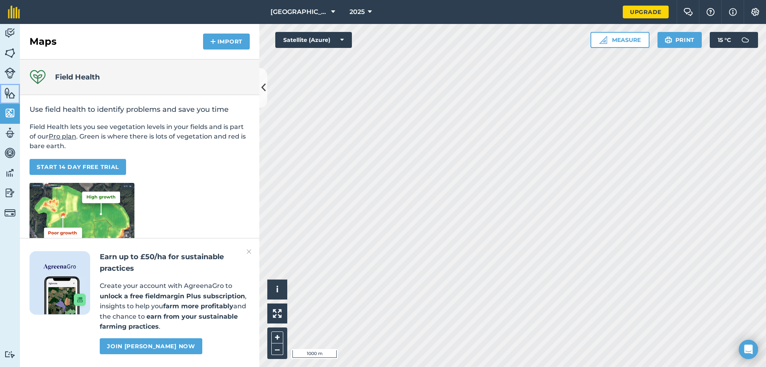
click at [16, 96] on link "Features" at bounding box center [10, 94] width 20 height 20
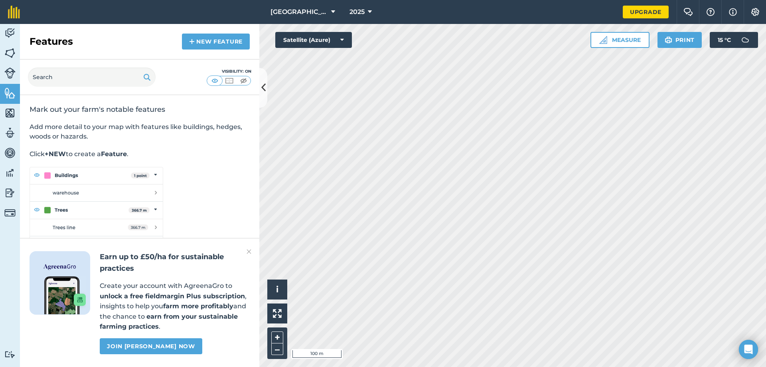
click at [74, 181] on img at bounding box center [97, 219] width 134 height 105
click at [113, 176] on img at bounding box center [97, 219] width 134 height 105
click at [202, 43] on link "New feature" at bounding box center [216, 42] width 68 height 16
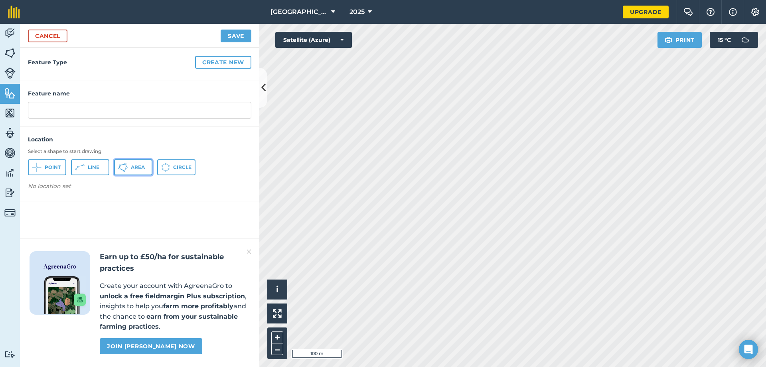
click at [127, 167] on icon at bounding box center [123, 167] width 10 height 10
click at [88, 114] on input "text" at bounding box center [139, 110] width 223 height 17
type input "Sheds"
click at [232, 37] on button "Save" at bounding box center [236, 36] width 31 height 13
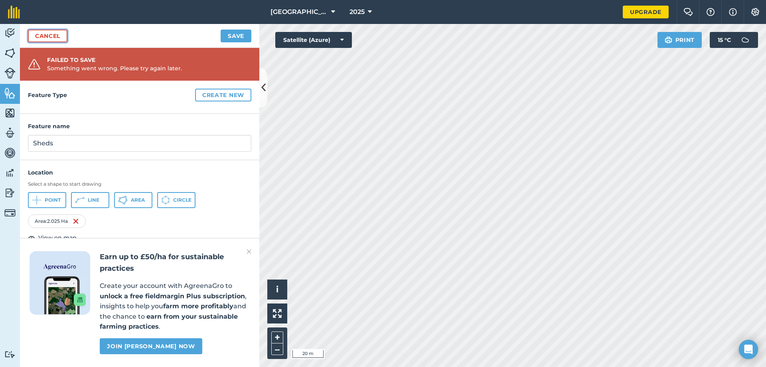
click at [58, 36] on link "Cancel" at bounding box center [47, 36] width 39 height 13
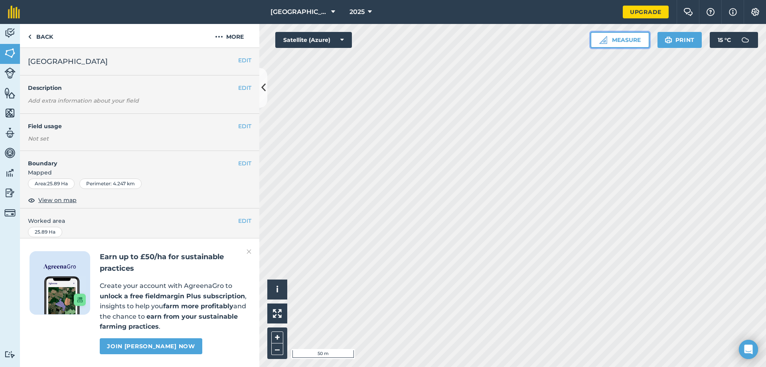
click at [628, 43] on button "Measure" at bounding box center [619, 40] width 59 height 16
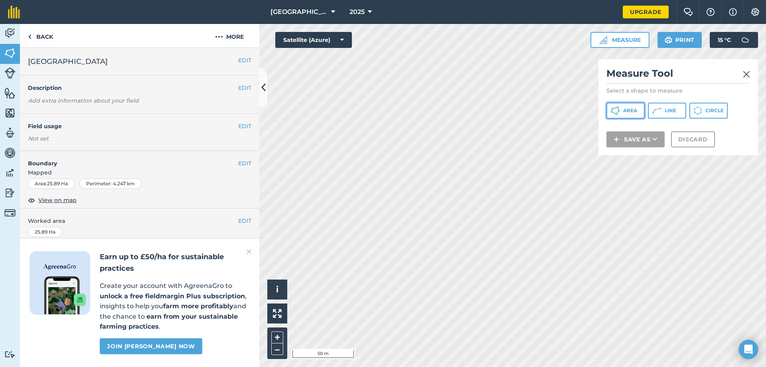
click at [632, 112] on span "Area" at bounding box center [630, 110] width 14 height 6
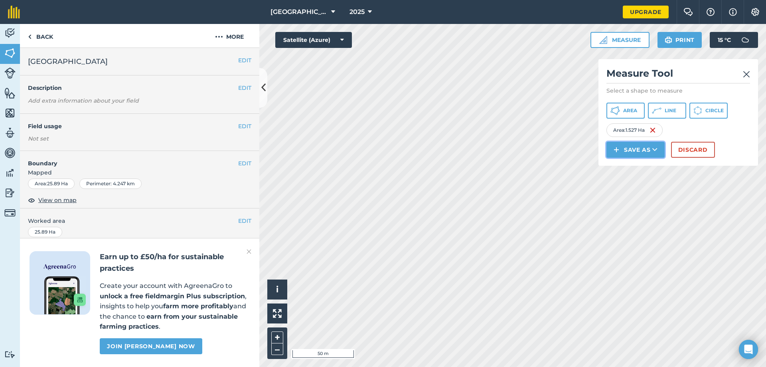
drag, startPoint x: 627, startPoint y: 146, endPoint x: 632, endPoint y: 136, distance: 11.1
click at [632, 136] on div "Measure Tool Select a shape to measure Area Line Circle Area : 1.527 Ha Save as…" at bounding box center [678, 112] width 160 height 107
click at [636, 150] on button "Save as" at bounding box center [635, 150] width 58 height 16
click at [637, 167] on link "Field" at bounding box center [636, 168] width 56 height 18
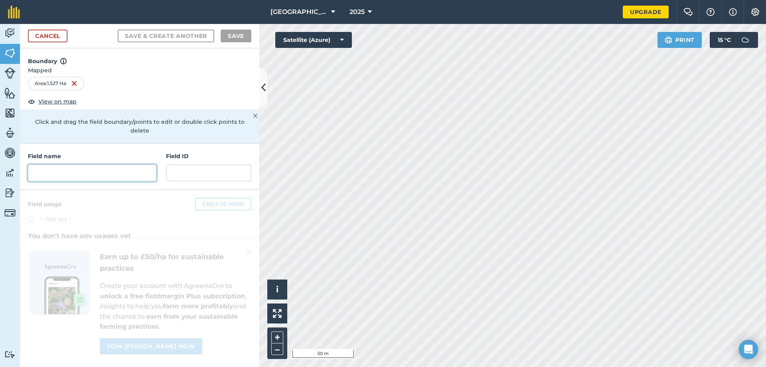
click at [95, 164] on input "text" at bounding box center [92, 172] width 128 height 17
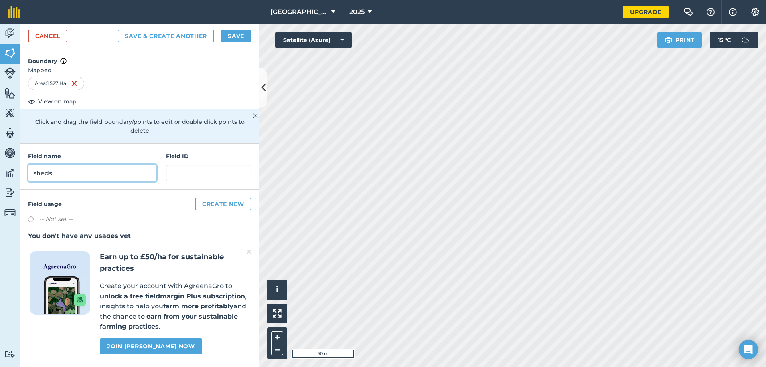
type input "sheds"
click at [236, 38] on button "Save" at bounding box center [236, 36] width 31 height 13
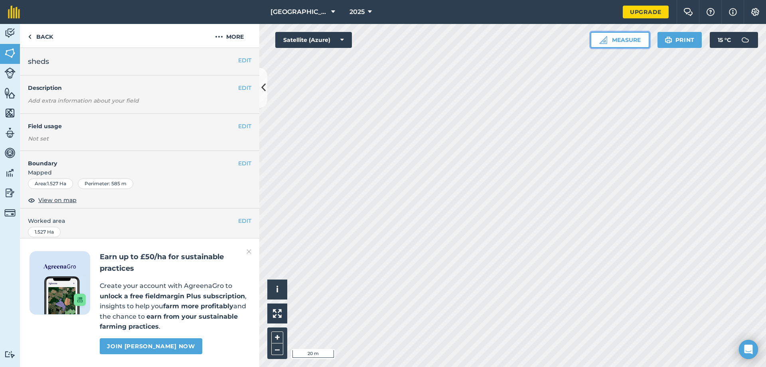
click at [614, 41] on button "Measure" at bounding box center [619, 40] width 59 height 16
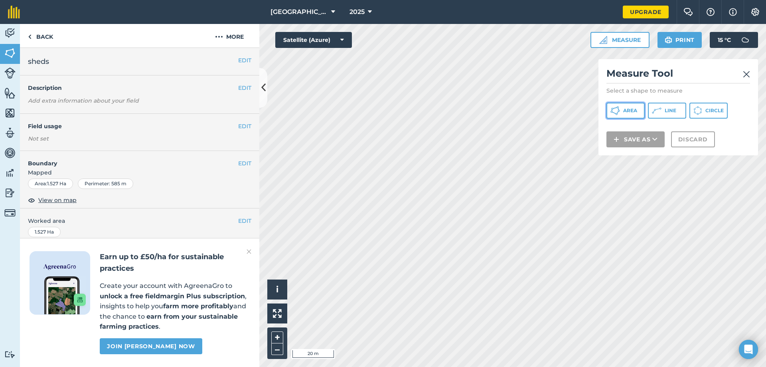
click at [633, 115] on button "Area" at bounding box center [625, 111] width 38 height 16
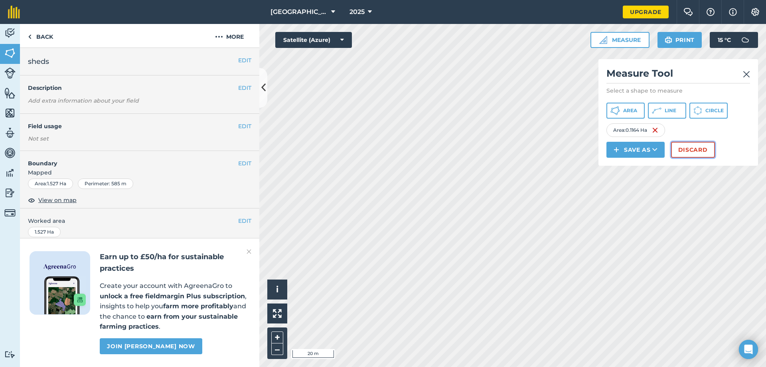
drag, startPoint x: 519, startPoint y: 206, endPoint x: 696, endPoint y: 151, distance: 185.0
click at [696, 151] on button "Discard" at bounding box center [693, 150] width 44 height 16
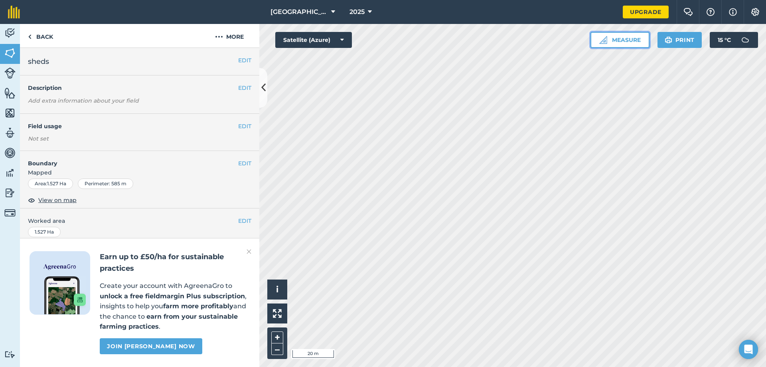
click at [620, 36] on button "Measure" at bounding box center [619, 40] width 59 height 16
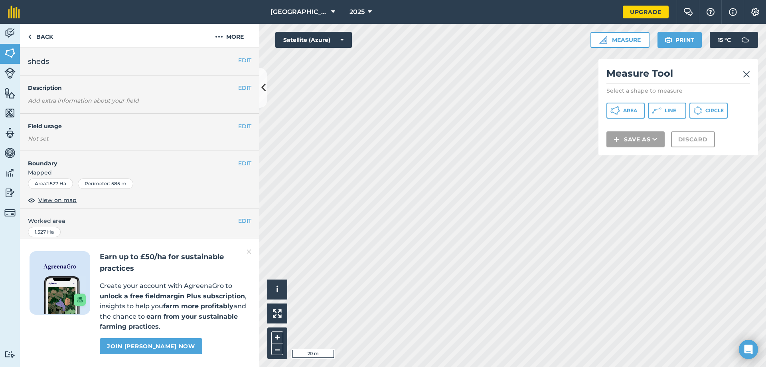
click at [645, 113] on div "Area Line Circle" at bounding box center [678, 111] width 144 height 16
click at [638, 116] on button "Area" at bounding box center [625, 111] width 38 height 16
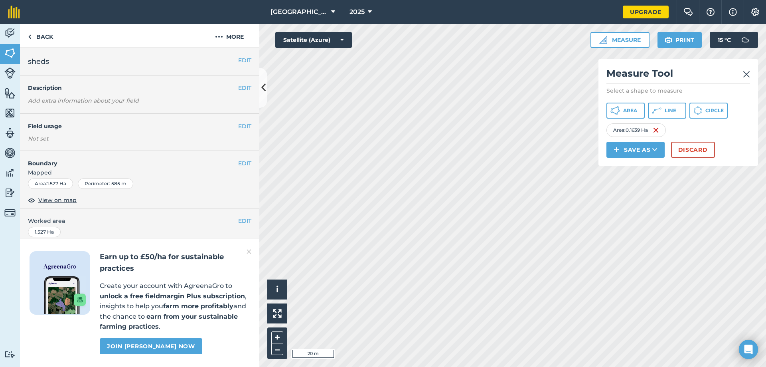
click at [697, 152] on div "Click to start drawing i © 2025 TomTom, Microsoft 20 m + – Satellite (Azure) Me…" at bounding box center [512, 195] width 507 height 343
drag, startPoint x: 642, startPoint y: 153, endPoint x: 640, endPoint y: 149, distance: 4.5
click at [642, 150] on button "Save as" at bounding box center [635, 150] width 58 height 16
click at [630, 182] on link "Feature" at bounding box center [636, 186] width 56 height 18
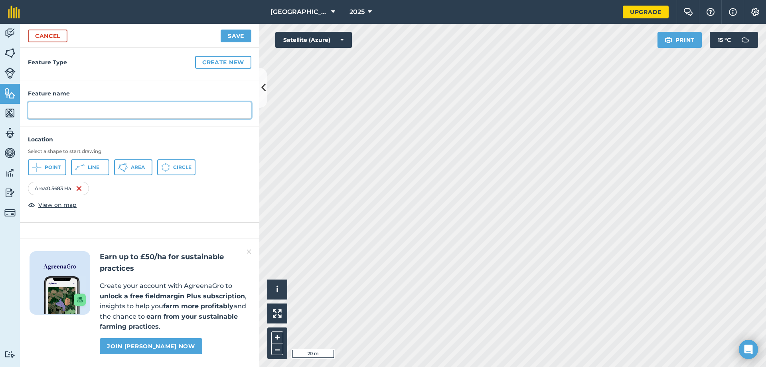
click at [166, 110] on input "text" at bounding box center [139, 110] width 223 height 17
type input "Henhouse"
click at [245, 30] on button "Save" at bounding box center [236, 36] width 31 height 13
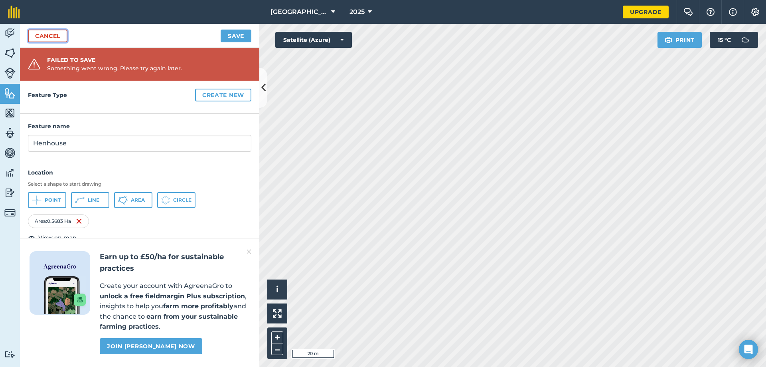
click at [40, 37] on link "Cancel" at bounding box center [47, 36] width 39 height 13
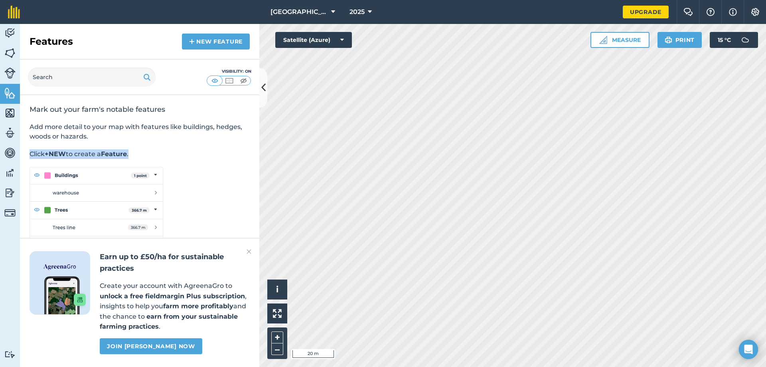
drag, startPoint x: 159, startPoint y: 152, endPoint x: 134, endPoint y: 134, distance: 30.6
click at [134, 134] on div "Mark out your farm's notable features Add more detail to your map with features…" at bounding box center [139, 188] width 239 height 186
click at [205, 32] on div "Features New feature" at bounding box center [139, 42] width 239 height 36
click at [209, 45] on link "New feature" at bounding box center [216, 42] width 68 height 16
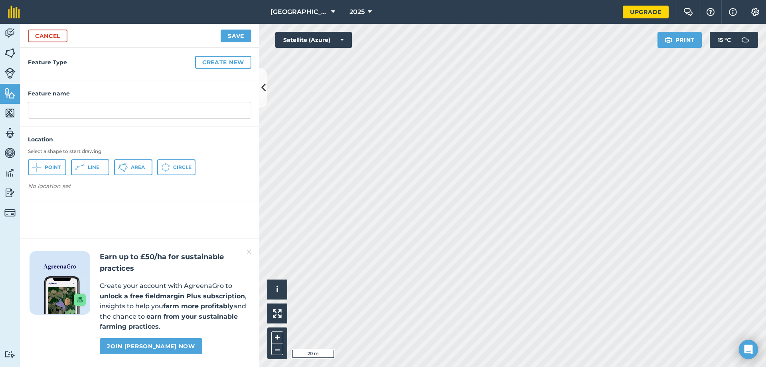
click at [173, 105] on div "Activity Fields Livestock Features Maps Team Vehicles Data Reporting Billing Tu…" at bounding box center [383, 195] width 766 height 343
click at [130, 166] on button "Area" at bounding box center [133, 167] width 38 height 16
click at [52, 100] on div "Feature name" at bounding box center [139, 104] width 239 height 46
click at [242, 63] on button "Create new" at bounding box center [223, 62] width 56 height 13
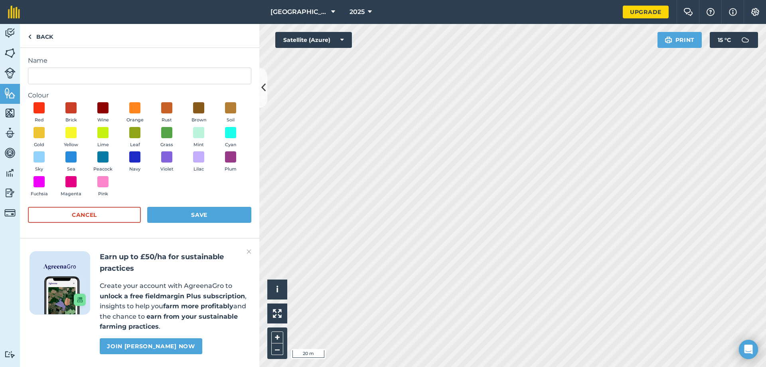
click at [109, 102] on div "Colour Red Brick Wine Orange Rust Brown Soil Gold Yellow Lime Leaf Grass Mint C…" at bounding box center [139, 146] width 223 height 110
click at [103, 112] on span at bounding box center [103, 108] width 12 height 12
click at [109, 75] on input "Name" at bounding box center [139, 75] width 223 height 17
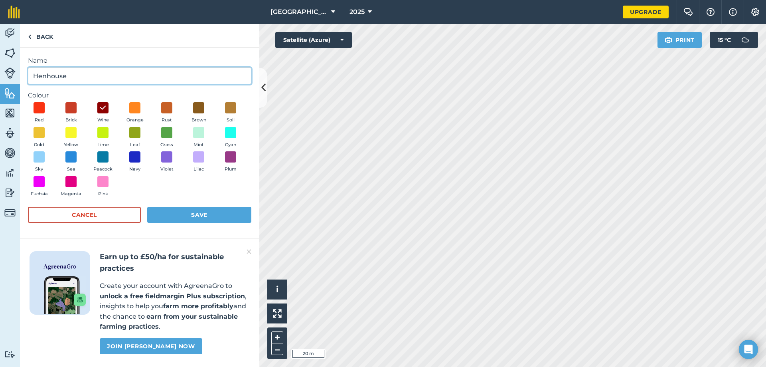
type input "Henhouse"
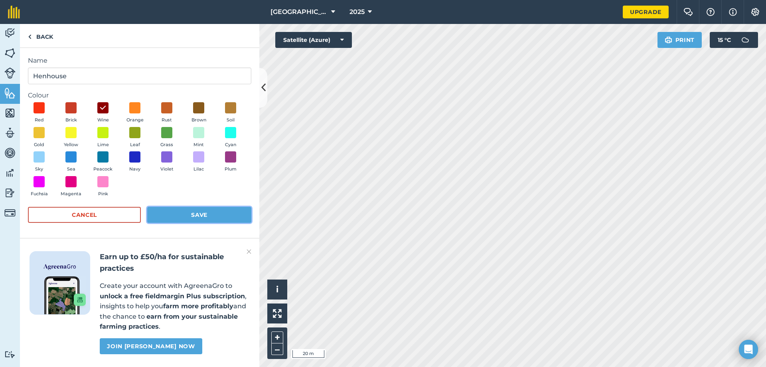
click at [215, 217] on button "Save" at bounding box center [199, 215] width 104 height 16
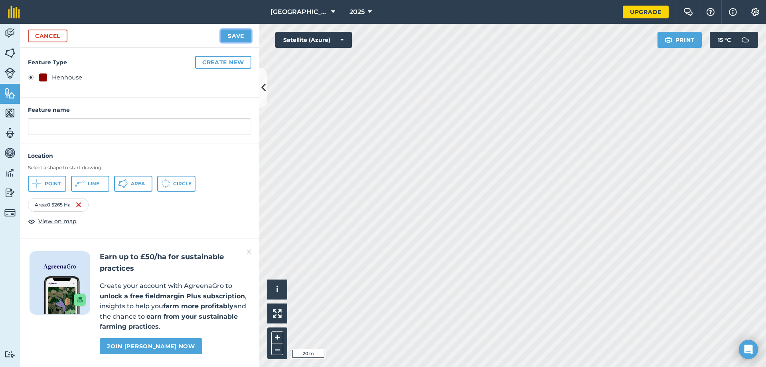
click at [229, 35] on button "Save" at bounding box center [236, 36] width 31 height 13
type input "Henhouse"
click at [239, 34] on button "Save" at bounding box center [236, 36] width 31 height 13
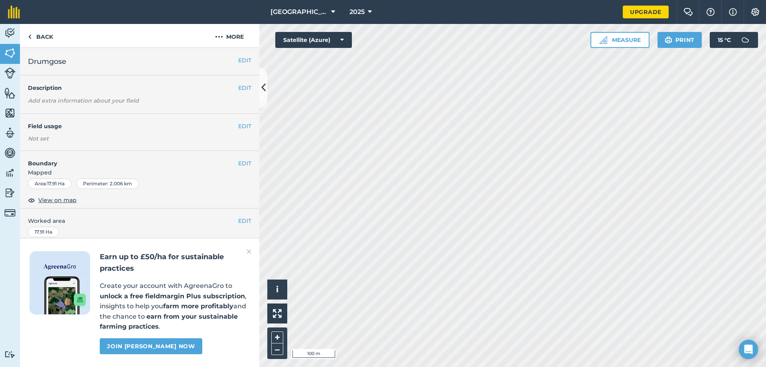
click at [353, 366] on html "Springwell Farm 2025 Upgrade Farm Chat Help Info Settings Map printing is not a…" at bounding box center [383, 183] width 766 height 367
click at [355, 366] on html "Springwell Farm 2025 Upgrade Farm Chat Help Info Settings Map printing is not a…" at bounding box center [383, 183] width 766 height 367
click at [353, 366] on html "Springwell Farm 2025 Upgrade Farm Chat Help Info Settings Map printing is not a…" at bounding box center [383, 183] width 766 height 367
click at [630, 36] on button "Measure" at bounding box center [619, 40] width 59 height 16
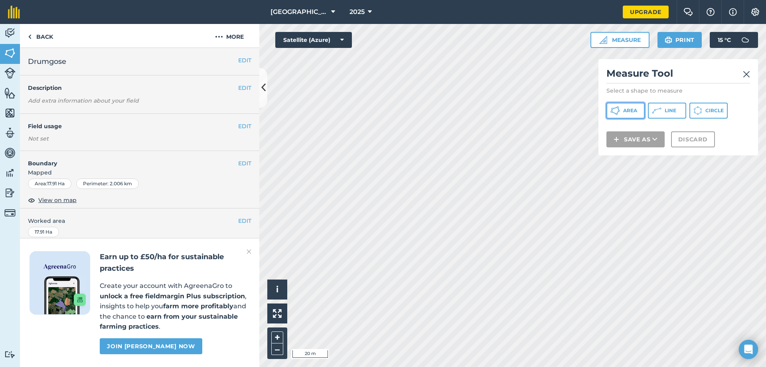
drag, startPoint x: 638, startPoint y: 111, endPoint x: 633, endPoint y: 112, distance: 4.9
click at [637, 111] on button "Area" at bounding box center [625, 111] width 38 height 16
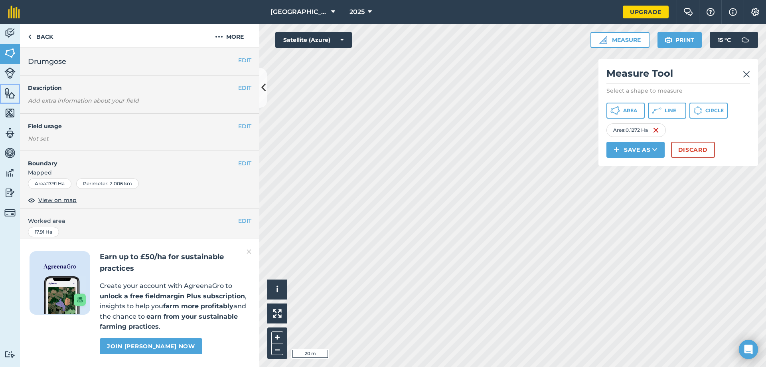
click at [12, 96] on img at bounding box center [9, 93] width 11 height 12
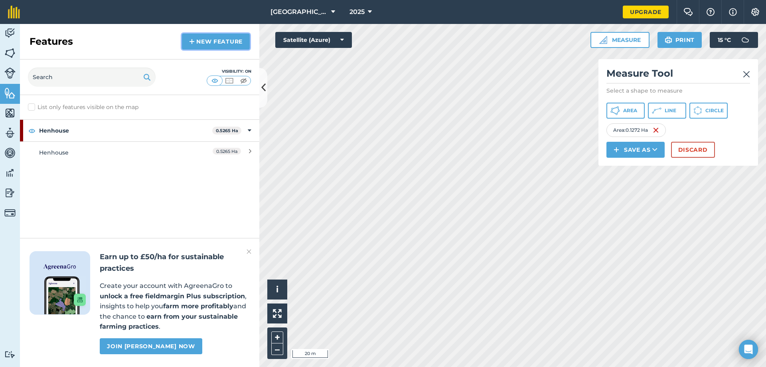
click at [212, 36] on link "New feature" at bounding box center [216, 42] width 68 height 16
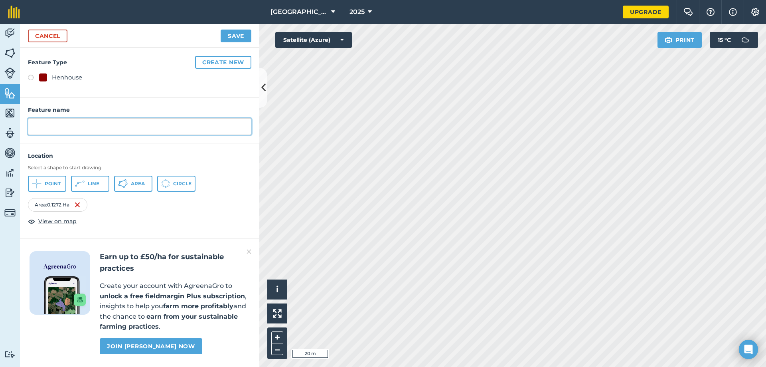
click at [82, 129] on input "text" at bounding box center [139, 126] width 223 height 17
type input "Sheds"
click at [223, 65] on button "Create new" at bounding box center [223, 62] width 56 height 13
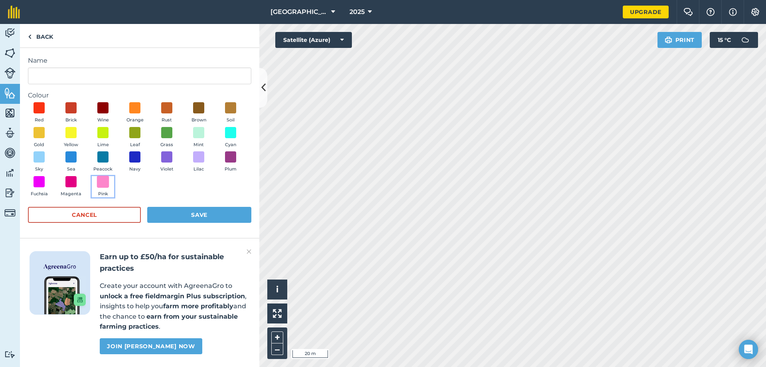
click at [104, 186] on span at bounding box center [103, 181] width 12 height 12
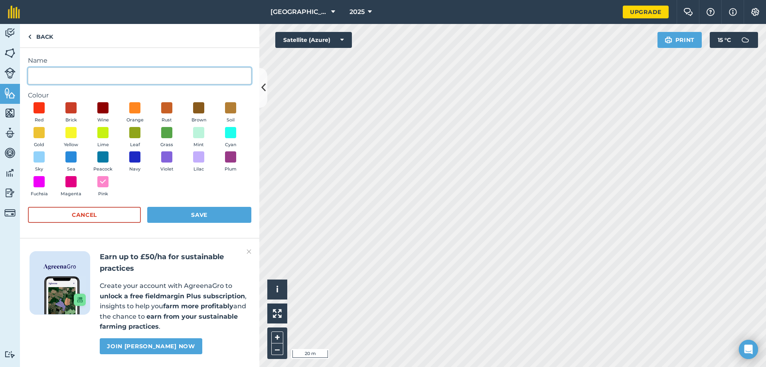
click at [51, 80] on input "Name" at bounding box center [139, 75] width 223 height 17
type input "Sheds"
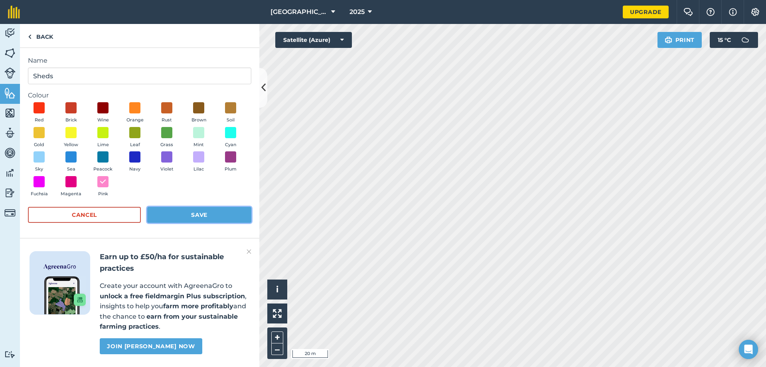
click at [212, 213] on button "Save" at bounding box center [199, 215] width 104 height 16
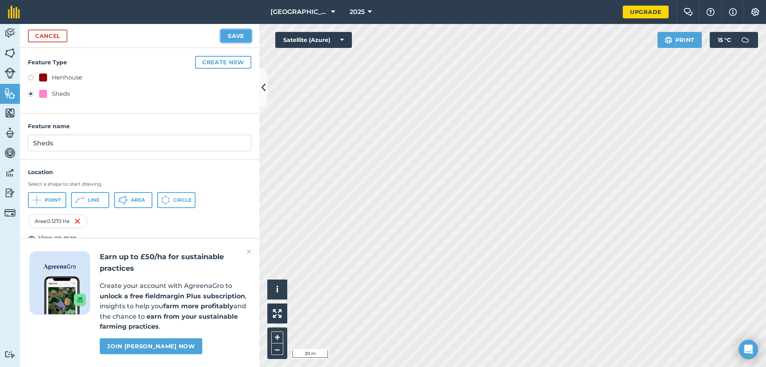
click at [236, 35] on button "Save" at bounding box center [236, 36] width 31 height 13
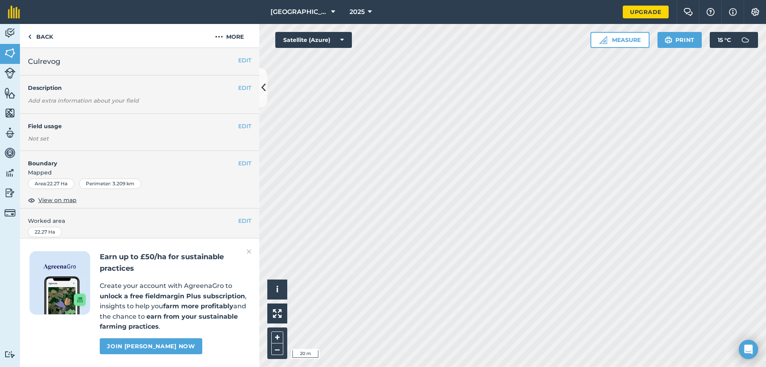
click at [197, 65] on h2 "Culrevog" at bounding box center [133, 61] width 210 height 11
click at [126, 63] on h2 "Culrevog" at bounding box center [133, 61] width 210 height 11
click at [9, 96] on img at bounding box center [9, 93] width 11 height 12
click at [9, 95] on img at bounding box center [9, 93] width 11 height 12
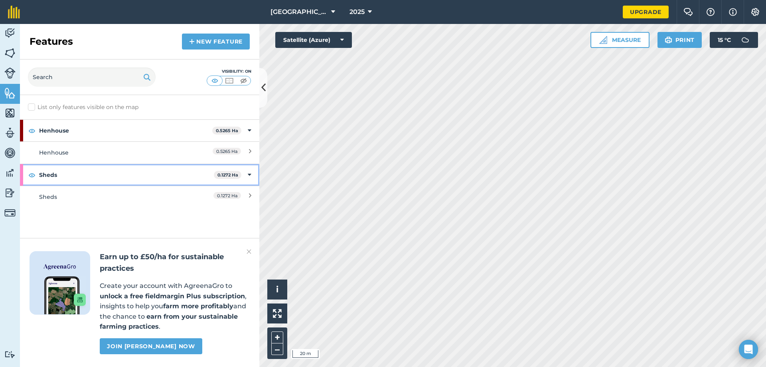
click at [64, 173] on strong "Sheds" at bounding box center [126, 175] width 175 height 22
click at [65, 173] on strong "Sheds" at bounding box center [127, 175] width 176 height 22
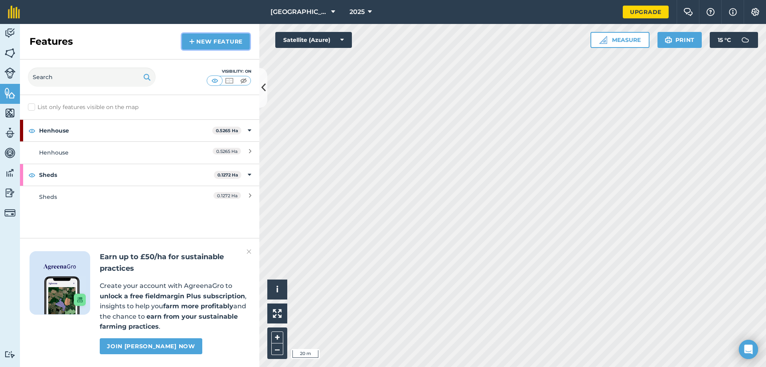
click at [207, 45] on link "New feature" at bounding box center [216, 42] width 68 height 16
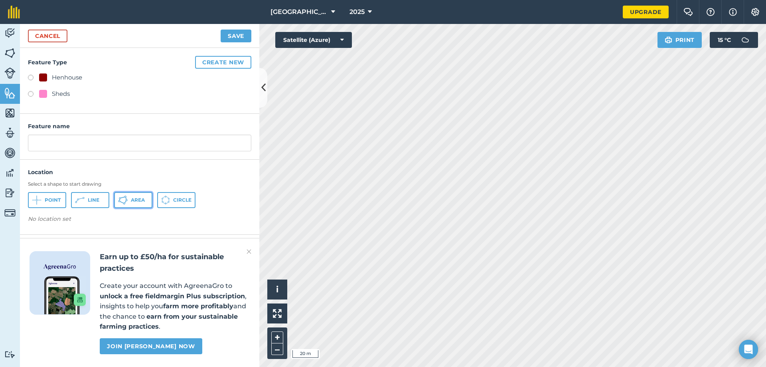
click at [133, 199] on span "Area" at bounding box center [138, 200] width 14 height 6
click at [32, 95] on label at bounding box center [33, 95] width 11 height 8
radio input "true"
type input "Sheds 2"
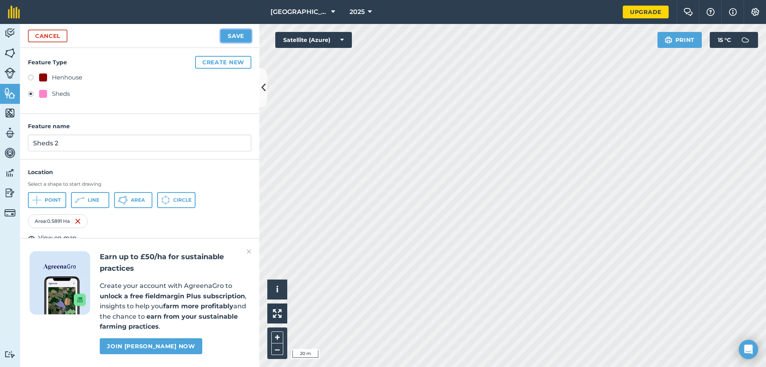
click at [243, 35] on button "Save" at bounding box center [236, 36] width 31 height 13
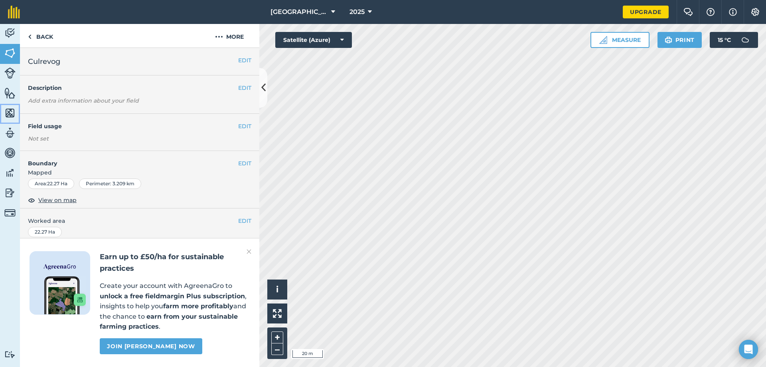
click at [15, 115] on img at bounding box center [9, 113] width 11 height 12
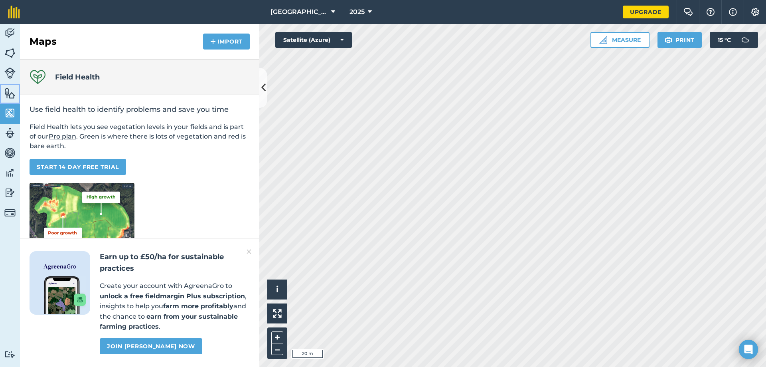
click at [12, 101] on link "Features" at bounding box center [10, 94] width 20 height 20
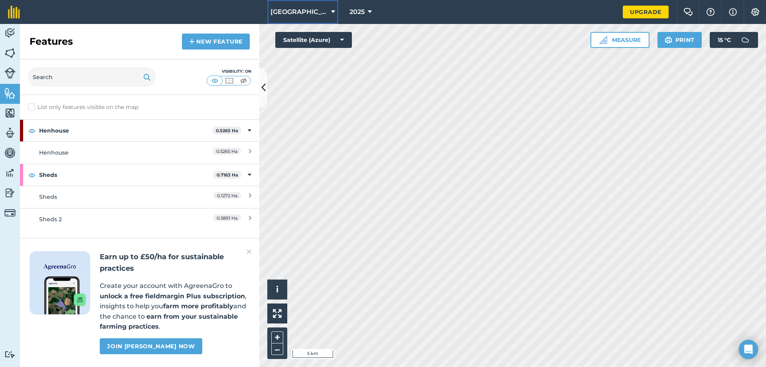
click at [306, 14] on span "Springwell Farm" at bounding box center [298, 12] width 57 height 10
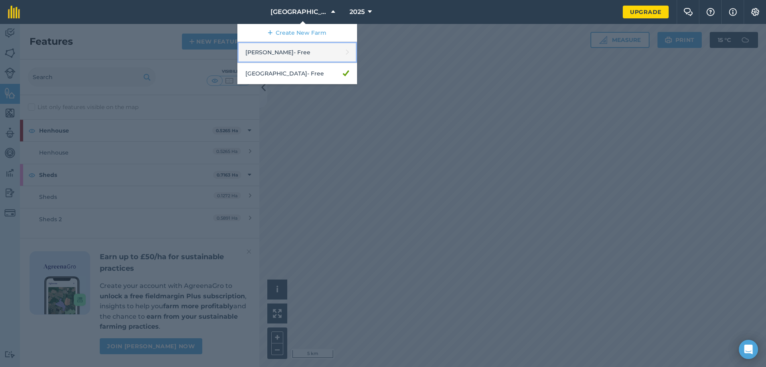
click at [309, 51] on link "Crilly - Free" at bounding box center [297, 52] width 120 height 21
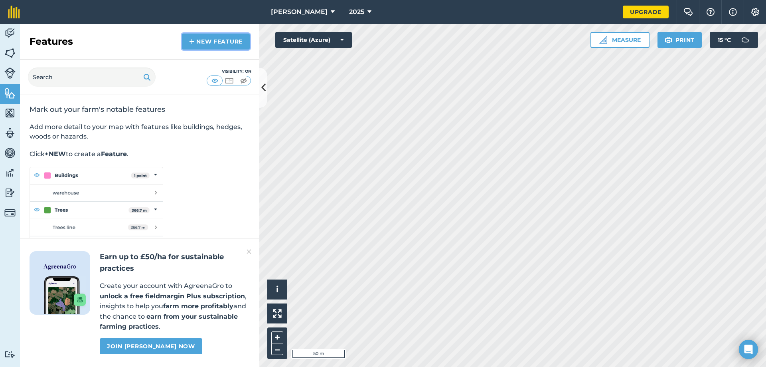
click at [221, 38] on link "New feature" at bounding box center [216, 42] width 68 height 16
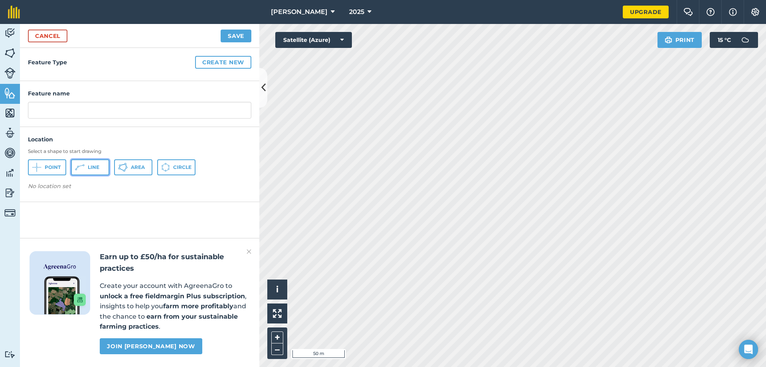
click at [100, 170] on button "Line" at bounding box center [90, 167] width 38 height 16
click at [126, 169] on icon at bounding box center [123, 167] width 10 height 10
drag, startPoint x: 418, startPoint y: 108, endPoint x: 187, endPoint y: 105, distance: 230.6
click at [187, 105] on div "Feature Type Create new Feature name Location Select a shape to start drawing P…" at bounding box center [139, 207] width 239 height 319
click at [170, 74] on div "Feature Type Create new" at bounding box center [139, 64] width 239 height 33
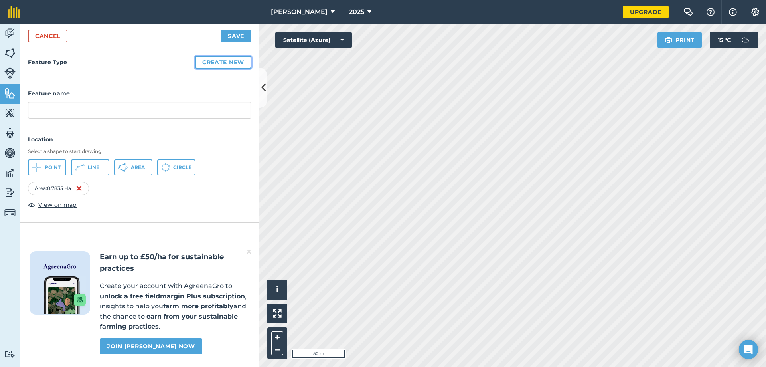
click at [230, 62] on button "Create new" at bounding box center [223, 62] width 56 height 13
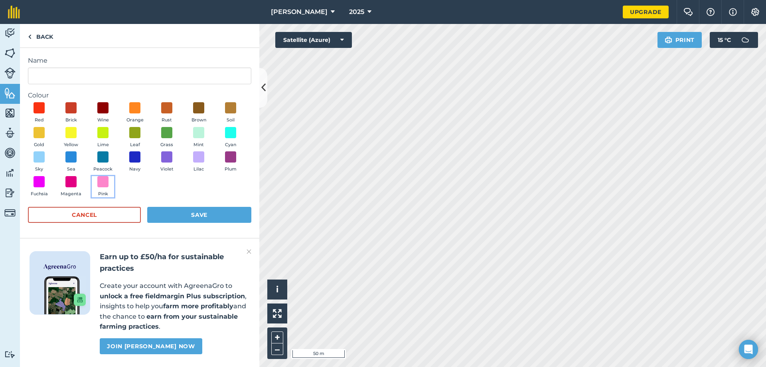
click at [101, 189] on button "Pink" at bounding box center [103, 187] width 22 height 22
click at [108, 213] on button "Cancel" at bounding box center [84, 215] width 113 height 16
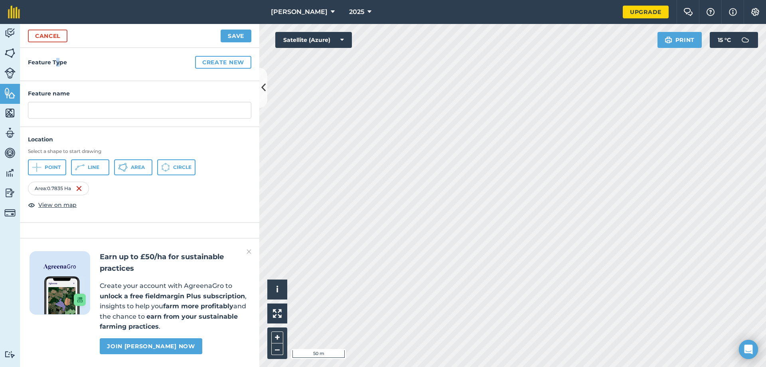
click at [57, 59] on h4 "Feature Type Create new" at bounding box center [139, 62] width 223 height 13
click at [62, 58] on h4 "Feature Type Create new" at bounding box center [139, 62] width 223 height 13
click at [61, 41] on link "Cancel" at bounding box center [47, 36] width 39 height 13
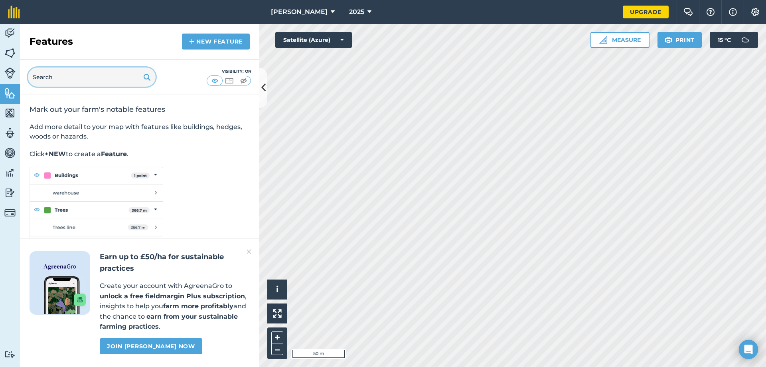
click at [75, 77] on input "text" at bounding box center [92, 76] width 128 height 19
drag, startPoint x: 6, startPoint y: 125, endPoint x: 10, endPoint y: 120, distance: 6.1
click at [7, 124] on link "Team" at bounding box center [10, 134] width 20 height 20
select select "MEMBER"
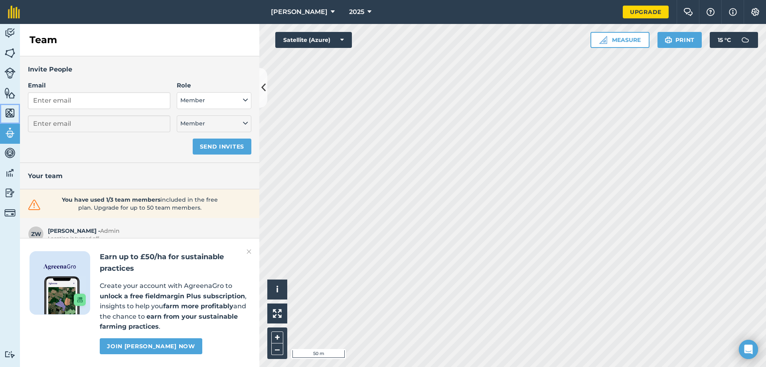
click at [11, 112] on img at bounding box center [9, 113] width 11 height 12
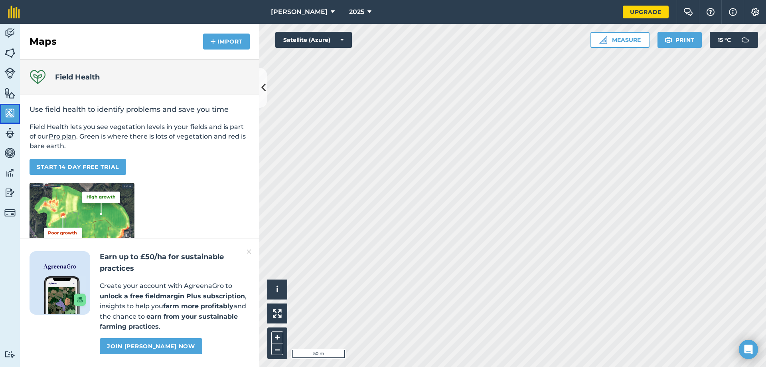
click at [11, 105] on link "Maps" at bounding box center [10, 114] width 20 height 20
click at [15, 94] on img at bounding box center [9, 93] width 11 height 12
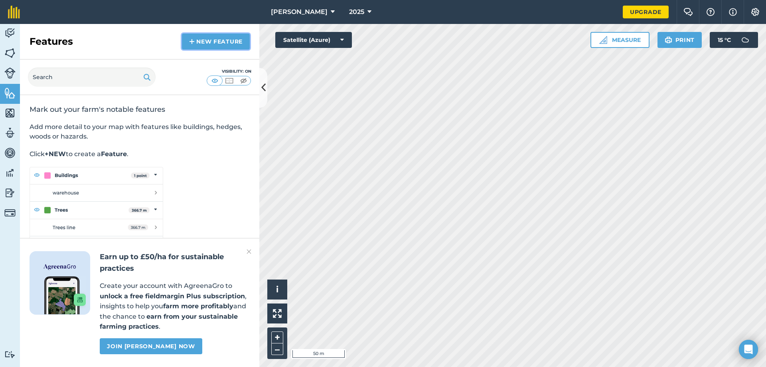
click at [235, 43] on link "New feature" at bounding box center [216, 42] width 68 height 16
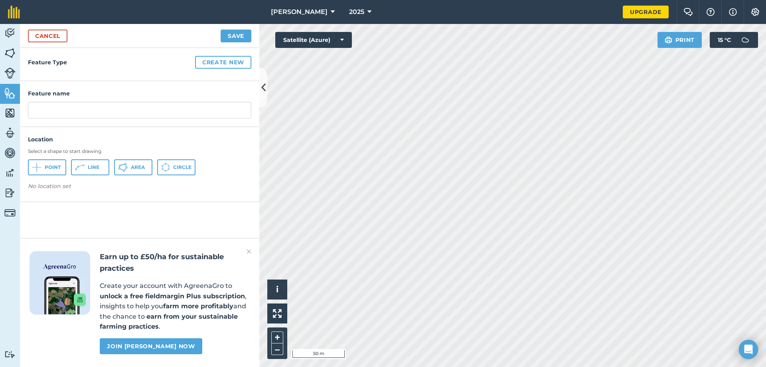
click at [71, 75] on div "Feature Type Create new" at bounding box center [139, 64] width 239 height 33
click at [60, 67] on h4 "Feature Type Create new" at bounding box center [139, 62] width 223 height 13
drag, startPoint x: 128, startPoint y: 168, endPoint x: 132, endPoint y: 166, distance: 4.8
click at [129, 168] on button "Area" at bounding box center [133, 167] width 38 height 16
drag, startPoint x: 403, startPoint y: 154, endPoint x: 155, endPoint y: 107, distance: 252.3
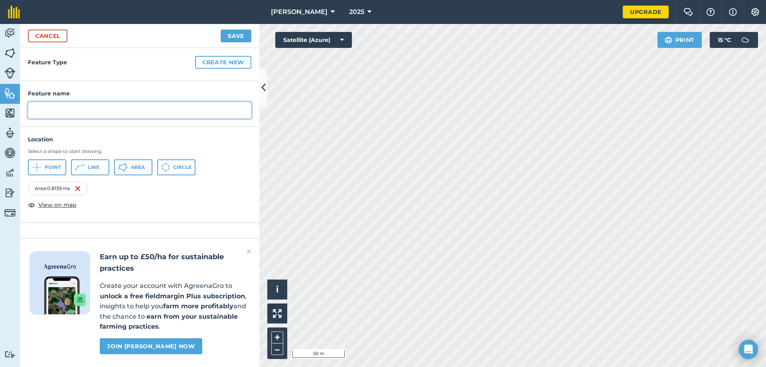
click at [155, 107] on input "text" at bounding box center [139, 110] width 223 height 17
type input "Sheds"
drag, startPoint x: 221, startPoint y: 57, endPoint x: 219, endPoint y: 62, distance: 4.7
click at [219, 62] on button "Create new" at bounding box center [223, 62] width 56 height 13
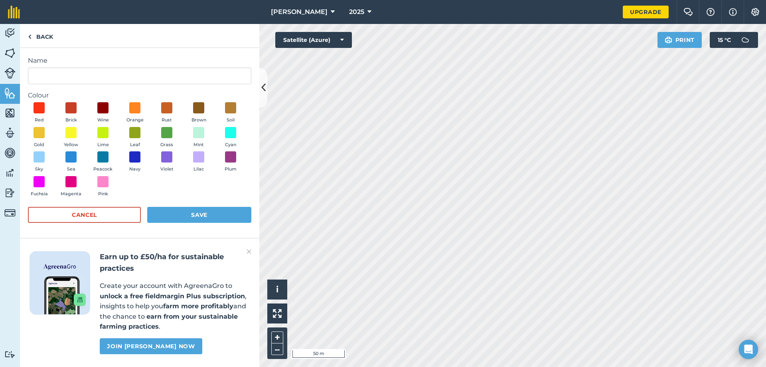
click at [103, 177] on div "Red Brick Wine Orange Rust Brown Soil Gold Yellow Lime Leaf Grass Mint Cyan Sky…" at bounding box center [139, 151] width 223 height 98
click at [101, 181] on span at bounding box center [103, 181] width 12 height 12
drag, startPoint x: 69, startPoint y: 77, endPoint x: 59, endPoint y: 68, distance: 14.2
click at [67, 74] on input "Name" at bounding box center [139, 75] width 223 height 17
type input "Sheds"
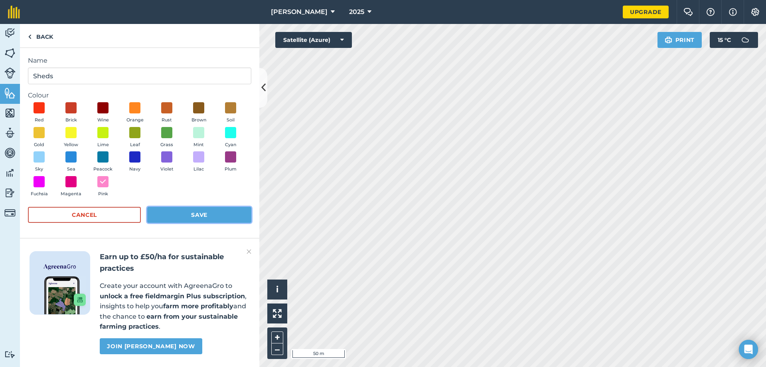
click at [208, 217] on button "Save" at bounding box center [199, 215] width 104 height 16
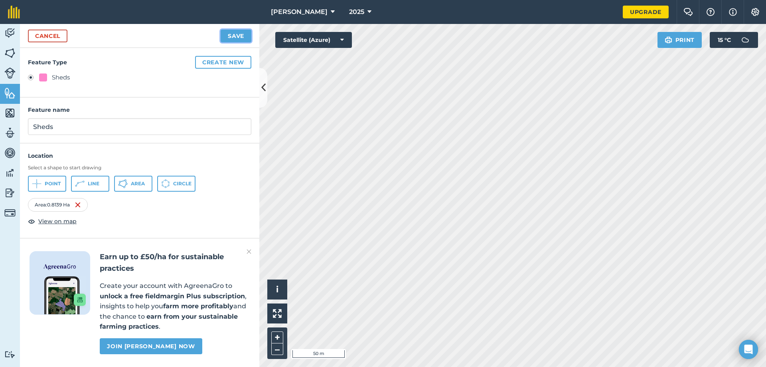
click at [243, 32] on button "Save" at bounding box center [236, 36] width 31 height 13
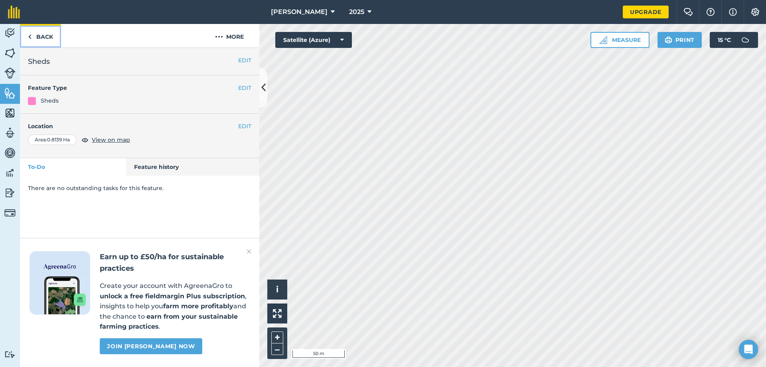
click at [49, 43] on link "Back" at bounding box center [40, 36] width 41 height 24
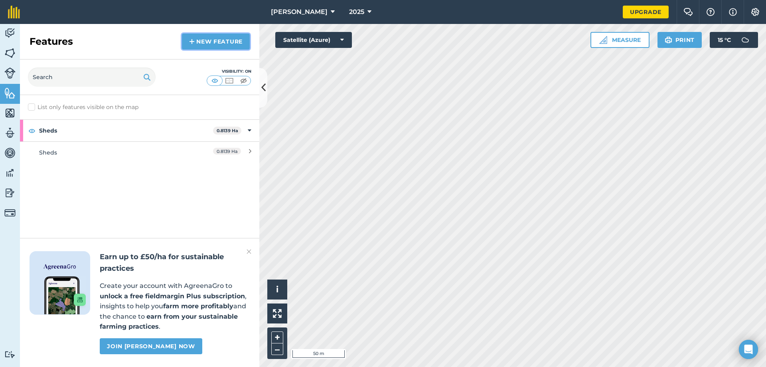
click at [219, 39] on link "New feature" at bounding box center [216, 42] width 68 height 16
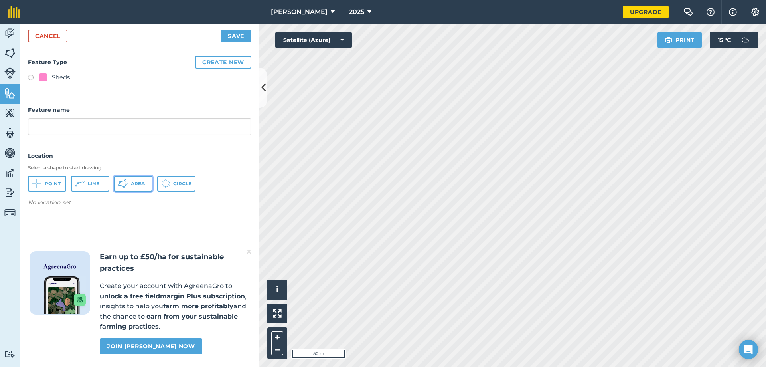
click at [134, 185] on span "Area" at bounding box center [138, 183] width 14 height 6
drag, startPoint x: 314, startPoint y: 167, endPoint x: 31, endPoint y: 81, distance: 295.5
click at [31, 81] on label at bounding box center [33, 79] width 11 height 8
radio input "true"
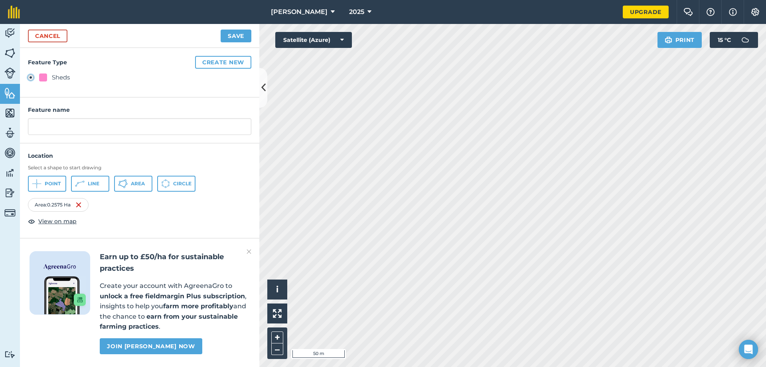
type input "Sheds 2"
click at [236, 32] on button "Save" at bounding box center [236, 36] width 31 height 13
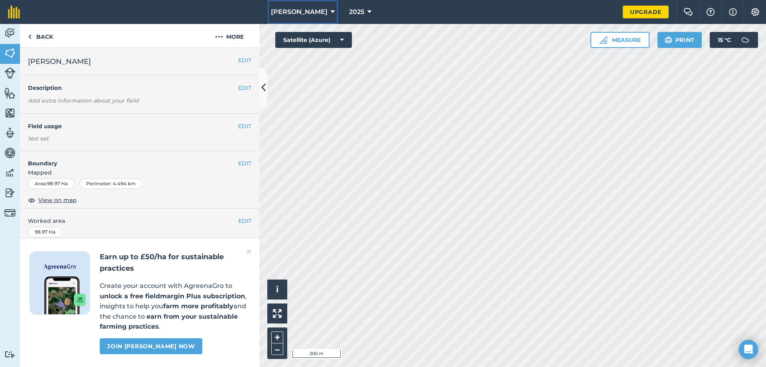
click at [310, 7] on button "Crilly" at bounding box center [303, 12] width 70 height 24
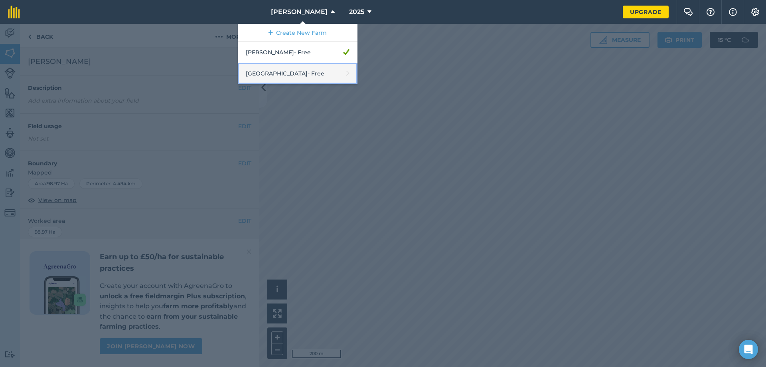
click at [321, 68] on link "Springwell Farm - Free" at bounding box center [298, 73] width 120 height 21
